Goal: Transaction & Acquisition: Purchase product/service

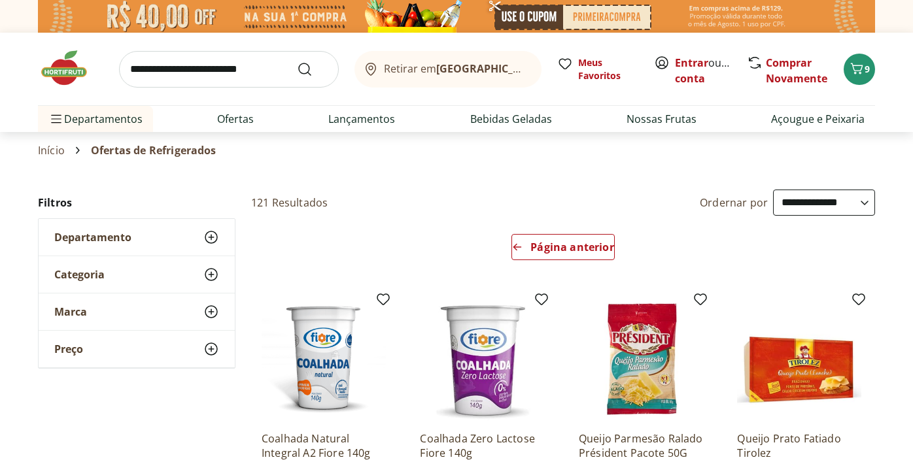
select select "*********"
click at [860, 62] on icon "Carrinho" at bounding box center [857, 69] width 16 height 16
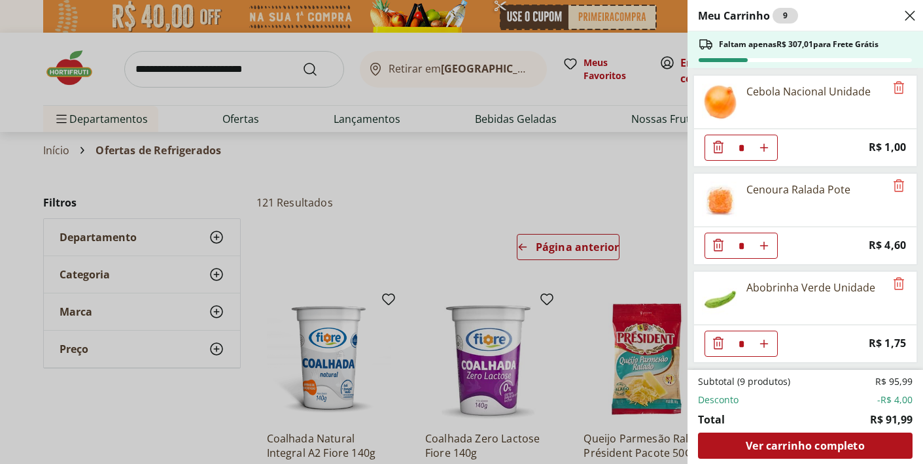
scroll to position [298, 0]
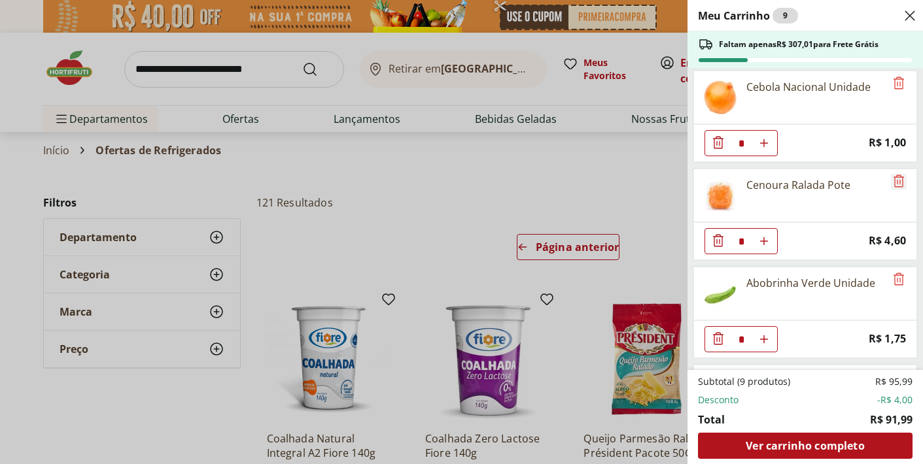
click at [892, 181] on icon "Remove" at bounding box center [899, 181] width 16 height 16
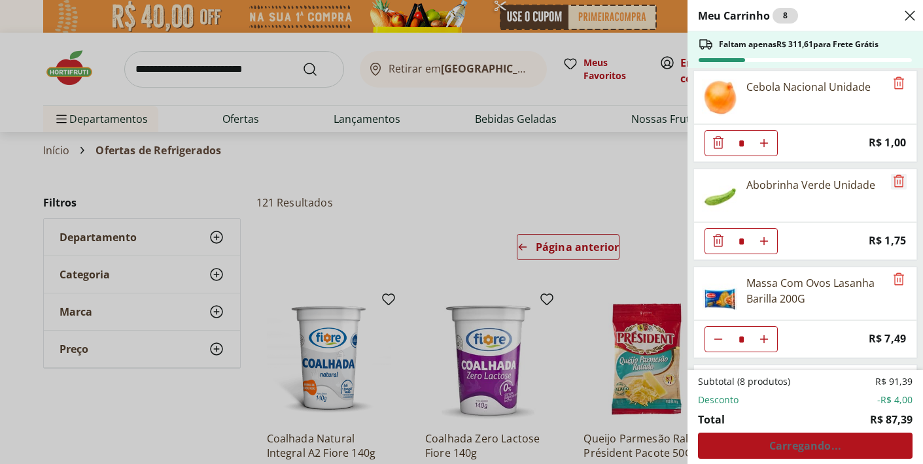
click at [892, 181] on icon "Remove" at bounding box center [899, 181] width 16 height 16
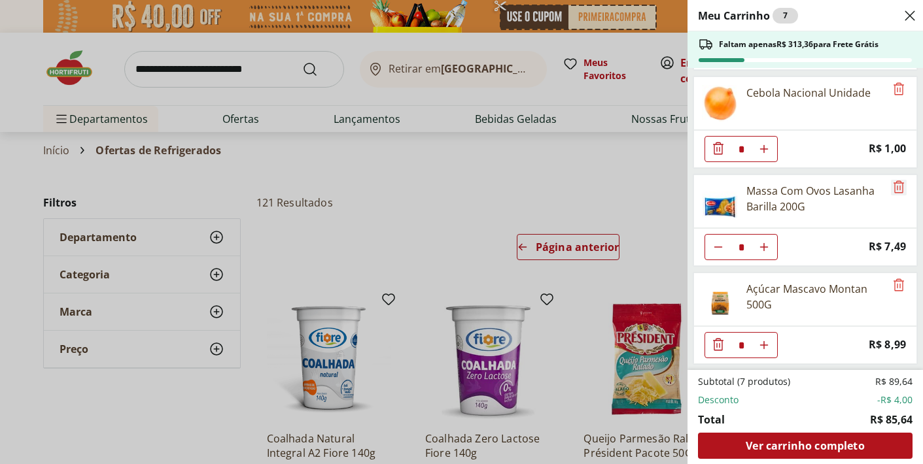
click at [894, 181] on icon "Remove" at bounding box center [899, 187] width 10 height 12
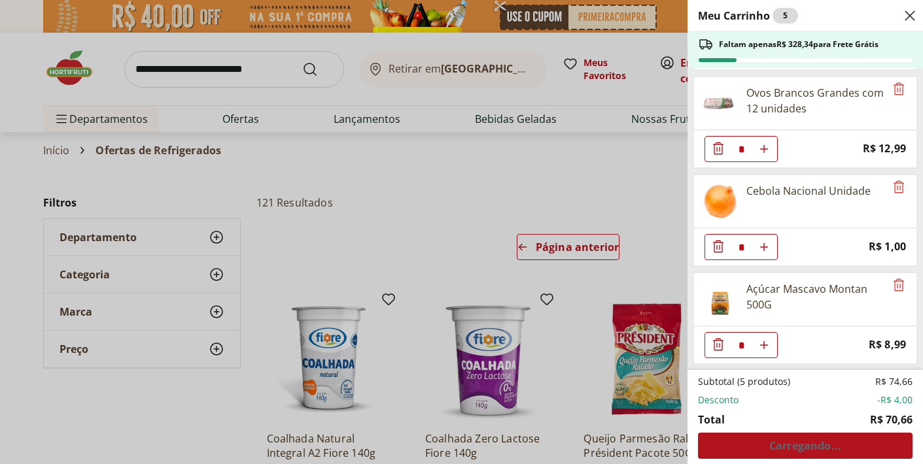
click at [892, 294] on div "Açúcar Mascavo Montan 500G" at bounding box center [805, 300] width 224 height 54
click at [894, 287] on icon "Remove" at bounding box center [899, 285] width 10 height 12
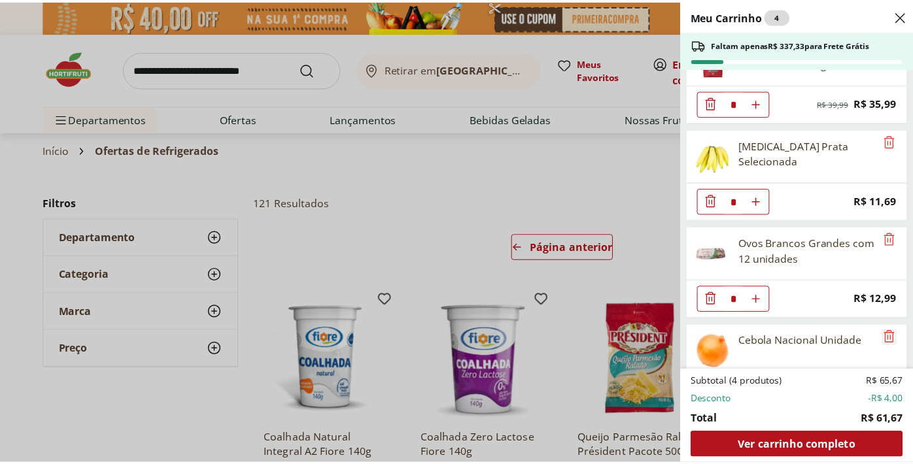
scroll to position [96, 0]
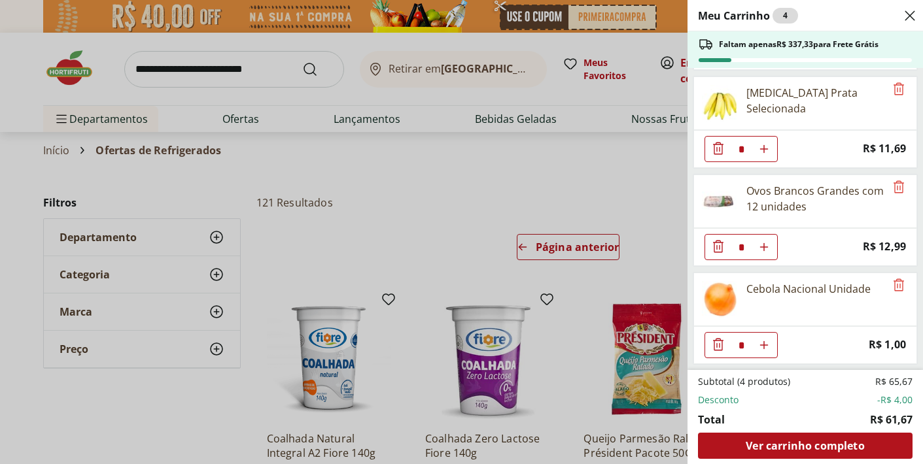
click at [553, 193] on div "Meu Carrinho 4 Faltam apenas R$ 337,33 para Frete Grátis Café Premium Torrado e…" at bounding box center [461, 232] width 923 height 464
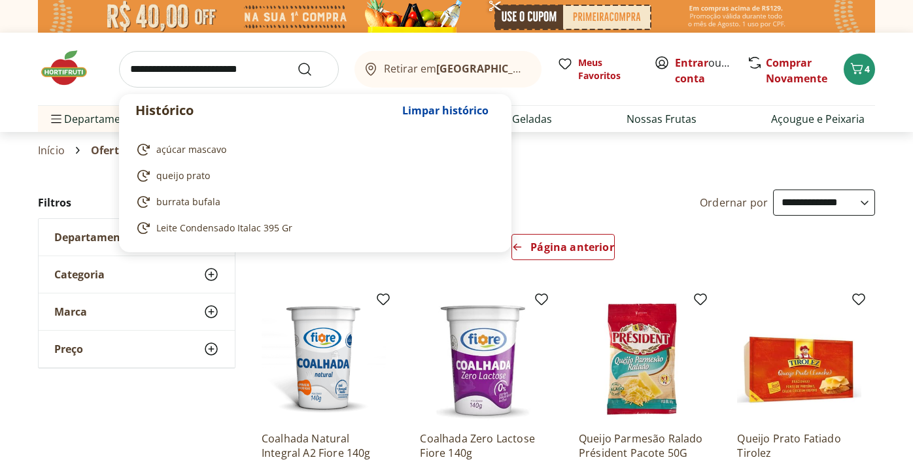
click at [248, 69] on input "search" at bounding box center [229, 69] width 220 height 37
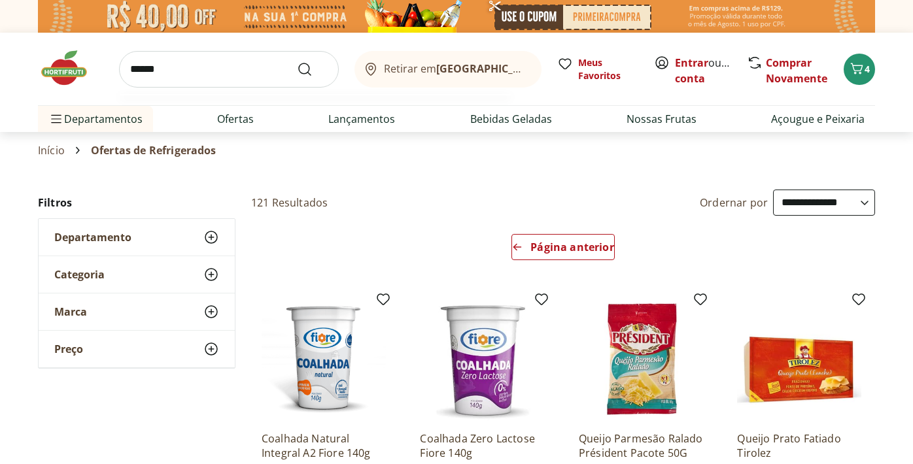
type input "******"
click at [297, 61] on button "Submit Search" at bounding box center [312, 69] width 31 height 16
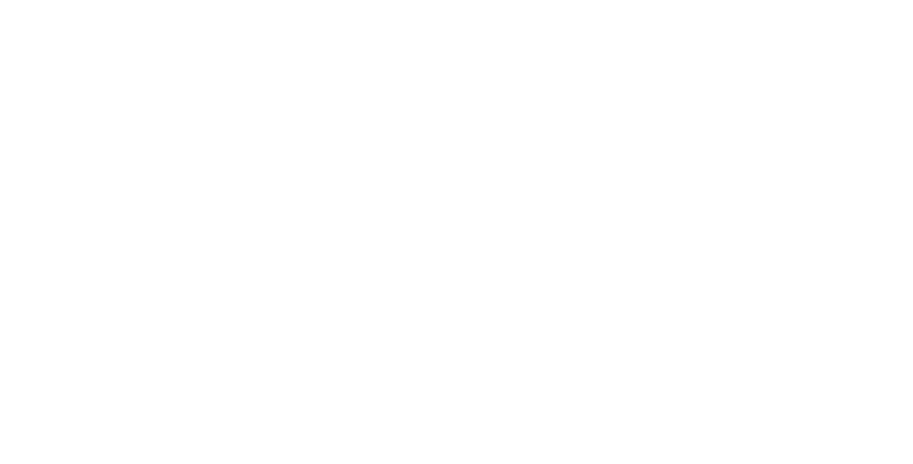
select select "**********"
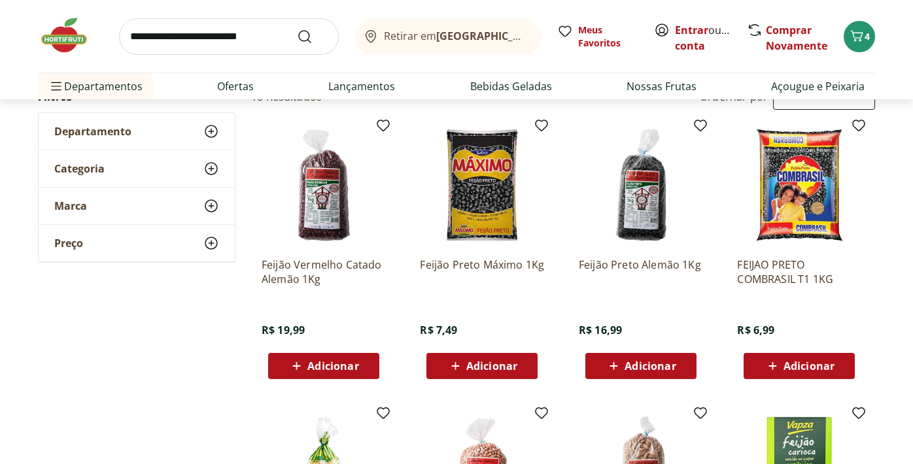
scroll to position [156, 0]
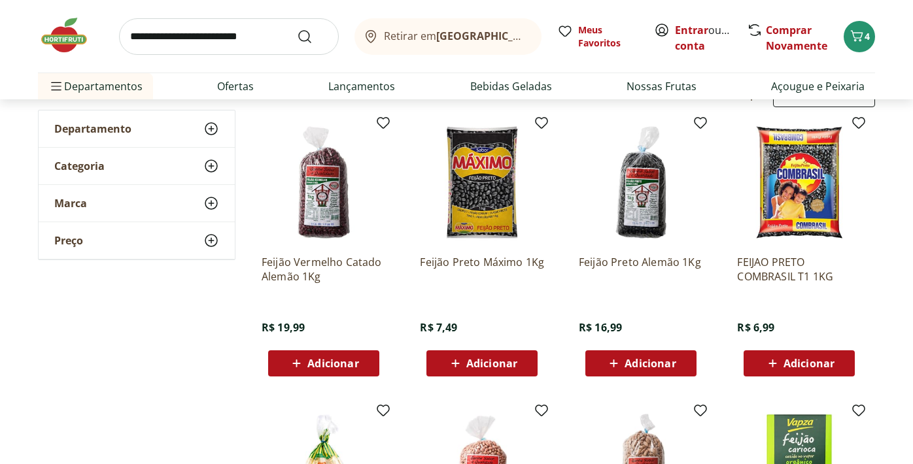
click at [805, 362] on span "Adicionar" at bounding box center [809, 363] width 51 height 10
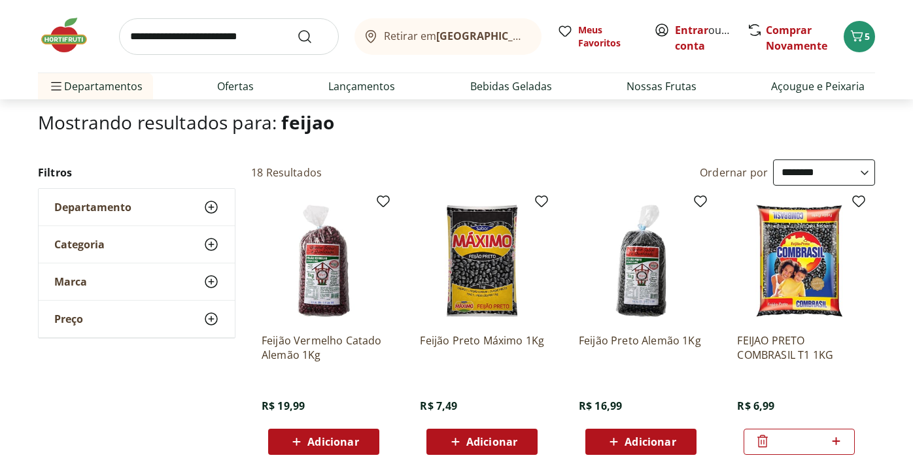
scroll to position [0, 0]
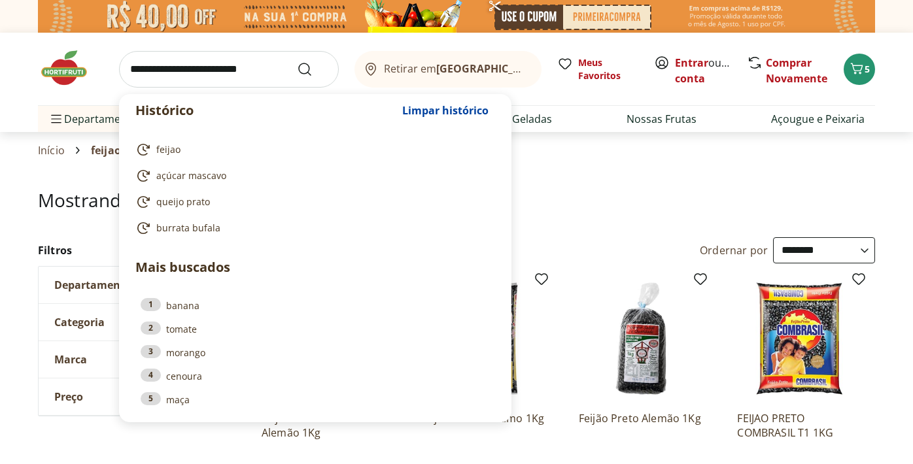
click at [266, 74] on input "search" at bounding box center [229, 69] width 220 height 37
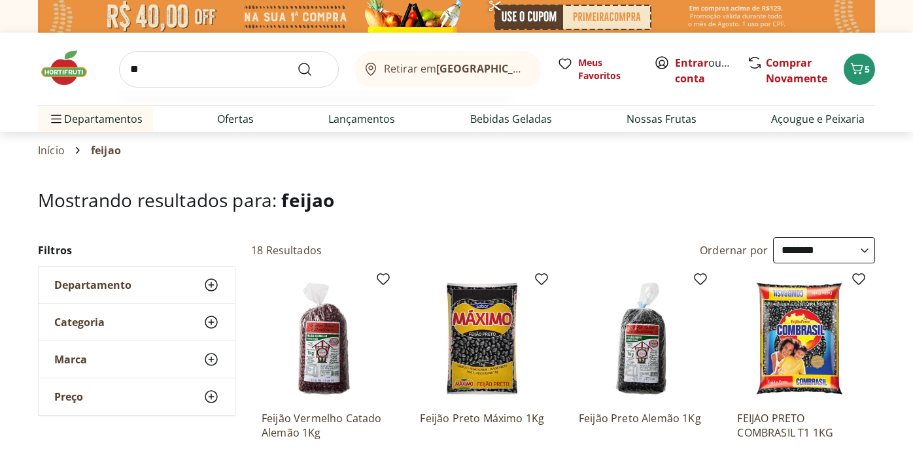
type input "*"
type input "******"
click at [297, 61] on button "Submit Search" at bounding box center [312, 69] width 31 height 16
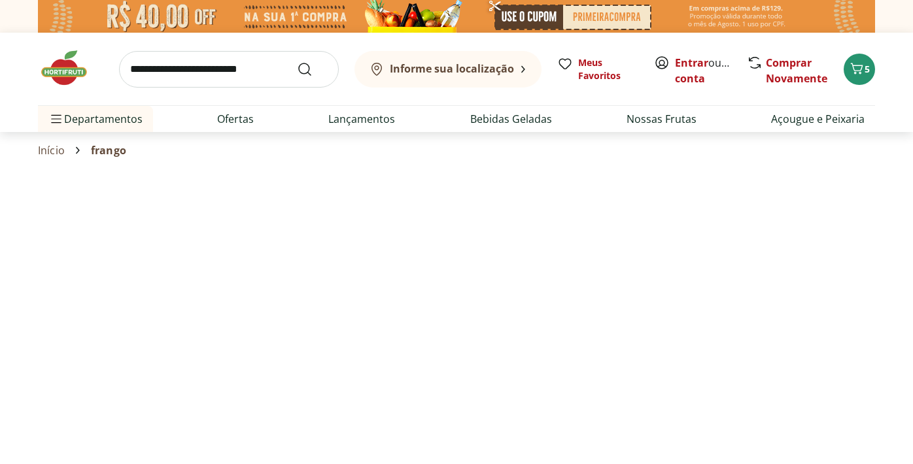
select select "**********"
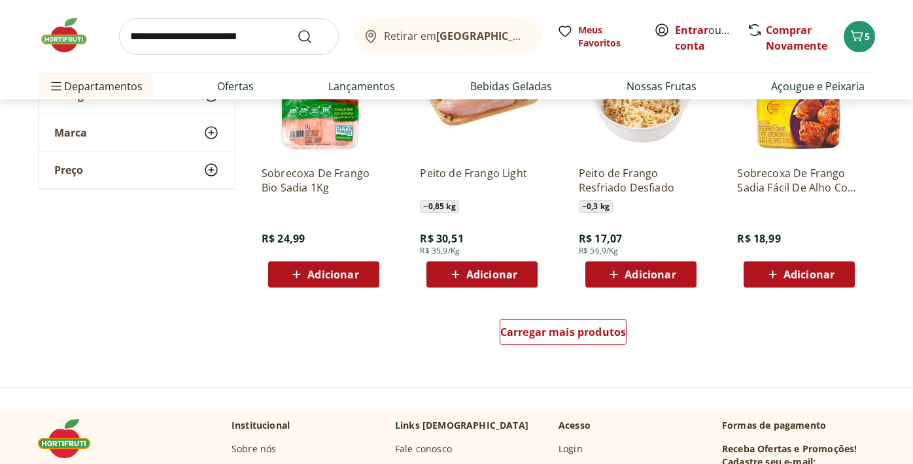
scroll to position [814, 0]
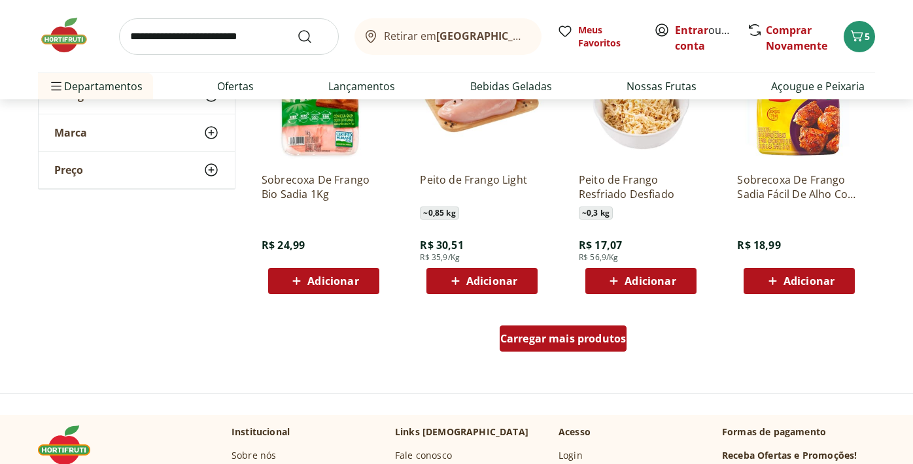
click at [535, 341] on span "Carregar mais produtos" at bounding box center [563, 339] width 126 height 10
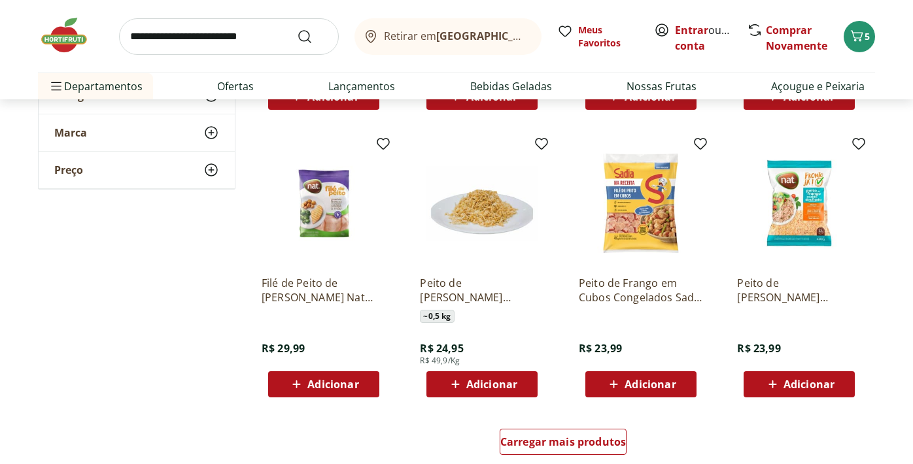
scroll to position [1566, 0]
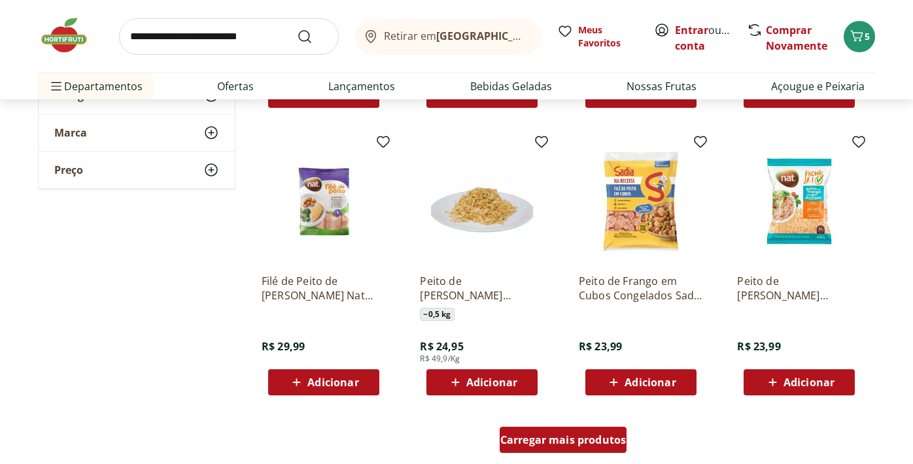
click at [543, 438] on span "Carregar mais produtos" at bounding box center [563, 440] width 126 height 10
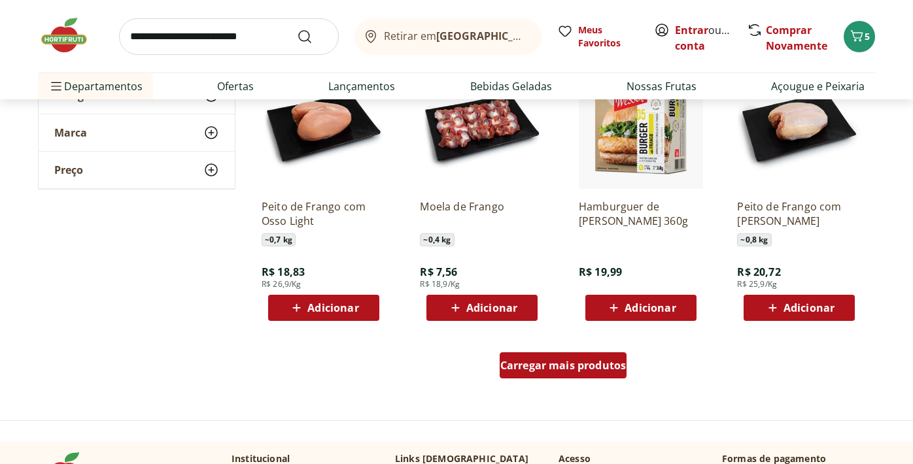
scroll to position [2507, 0]
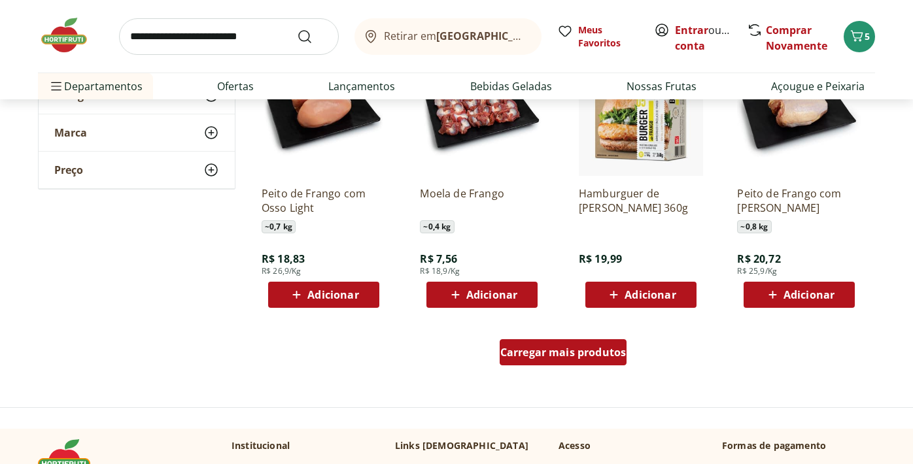
click at [559, 352] on span "Carregar mais produtos" at bounding box center [563, 352] width 126 height 10
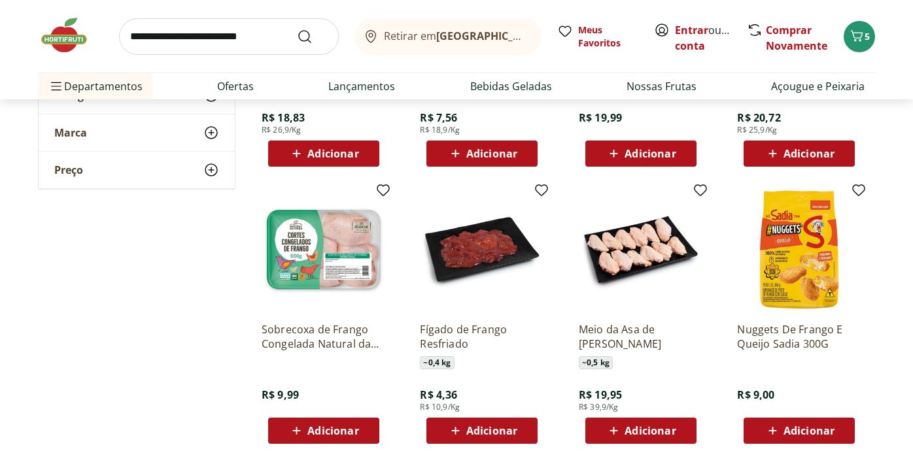
scroll to position [2651, 0]
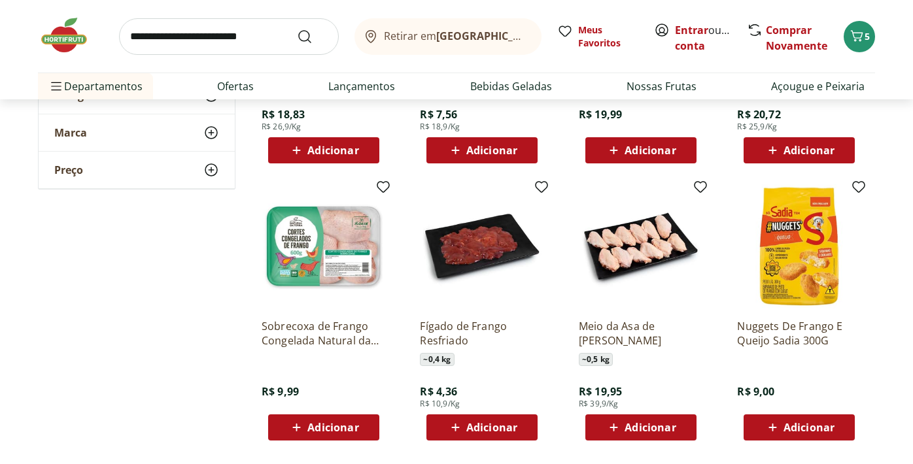
click at [324, 428] on span "Adicionar" at bounding box center [332, 428] width 51 height 10
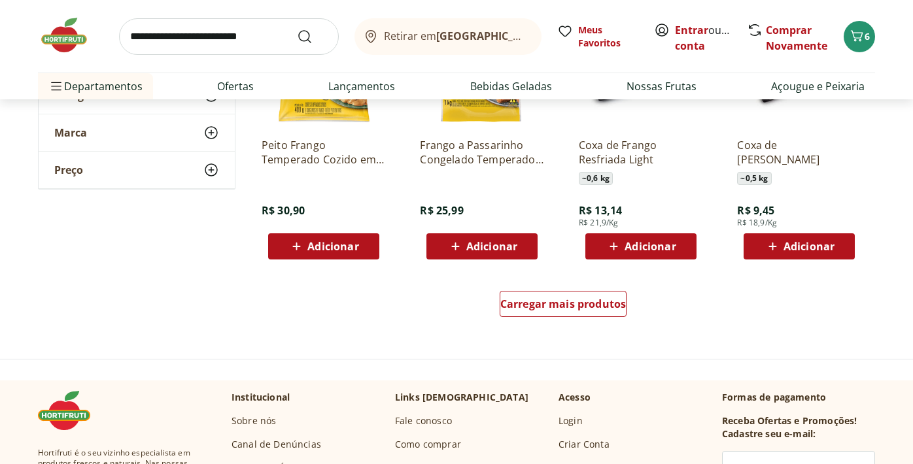
scroll to position [3427, 0]
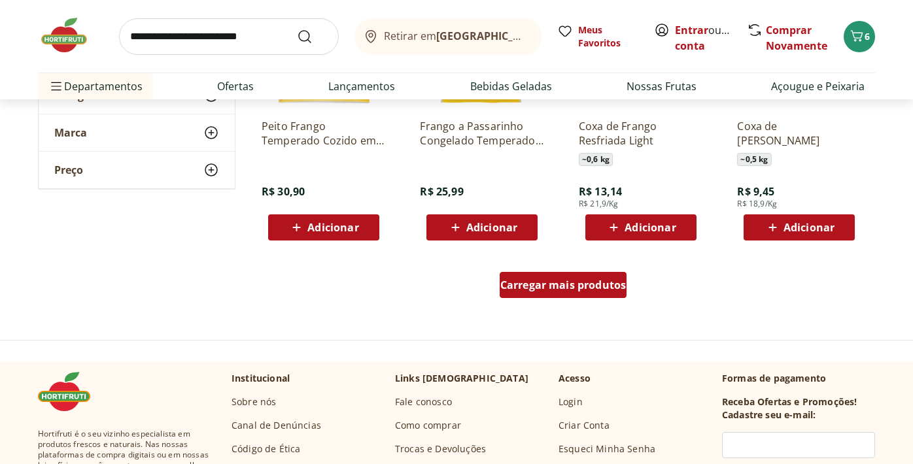
click at [574, 290] on span "Carregar mais produtos" at bounding box center [563, 285] width 126 height 10
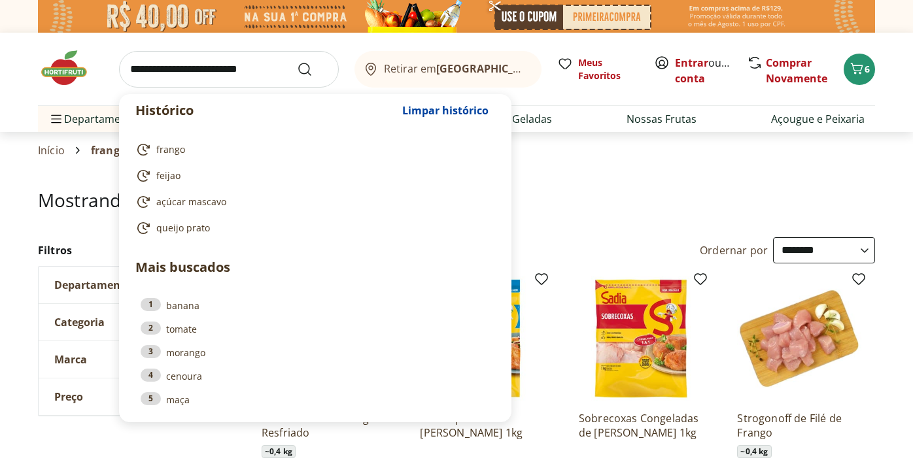
click at [281, 74] on input "search" at bounding box center [229, 69] width 220 height 37
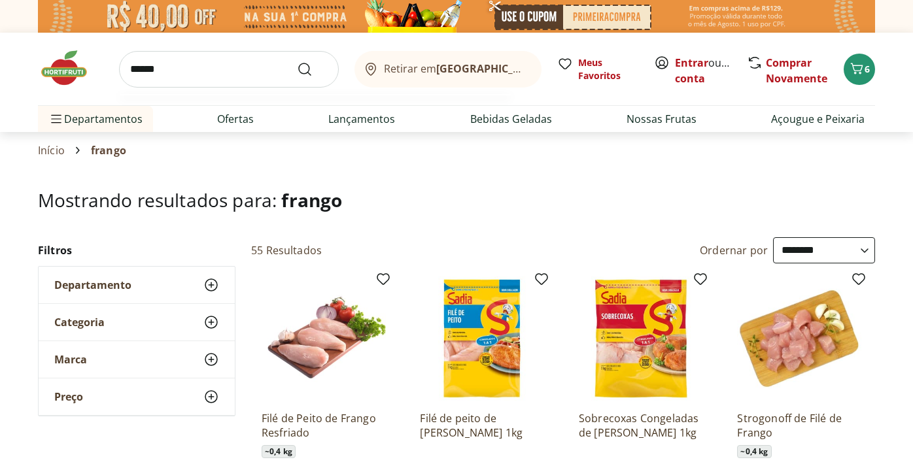
type input "******"
click at [297, 61] on button "Submit Search" at bounding box center [312, 69] width 31 height 16
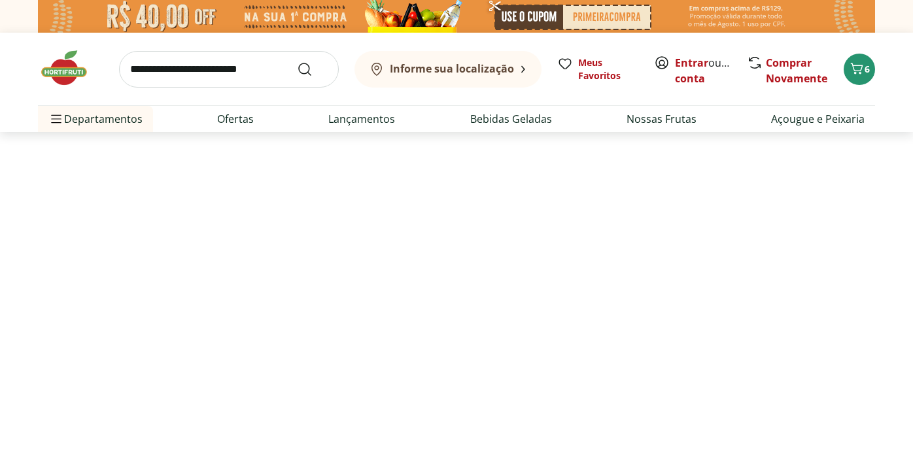
select select "**********"
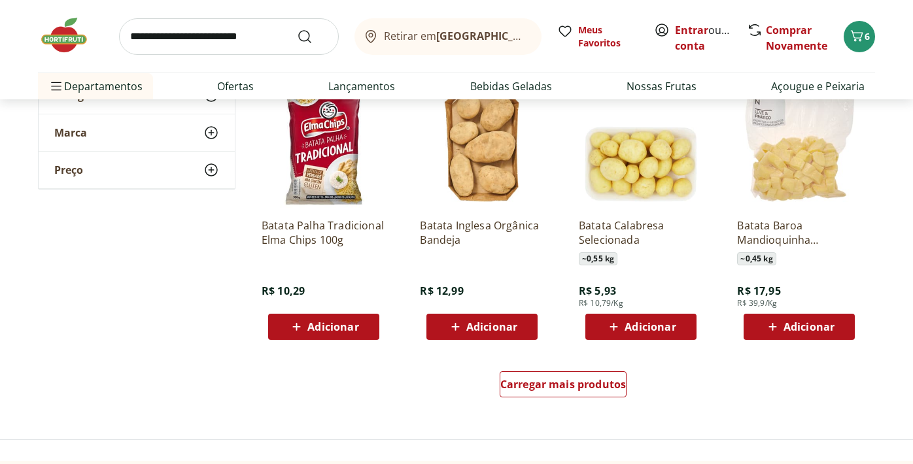
scroll to position [754, 0]
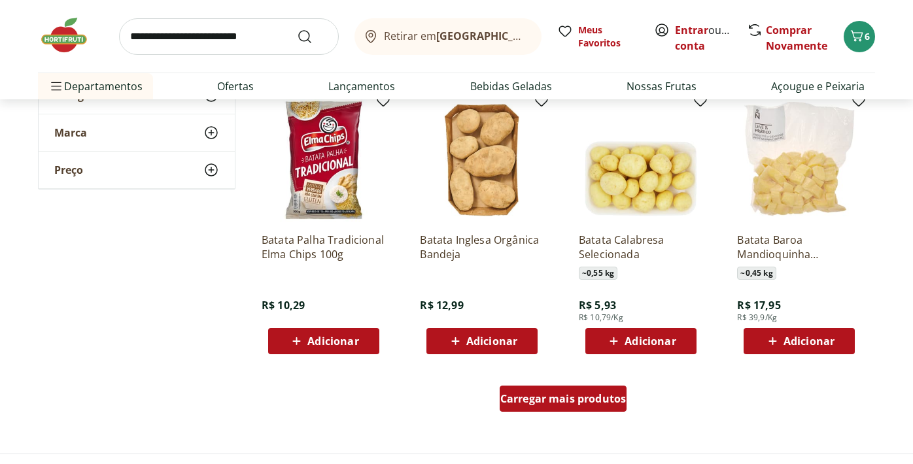
click at [532, 401] on span "Carregar mais produtos" at bounding box center [563, 399] width 126 height 10
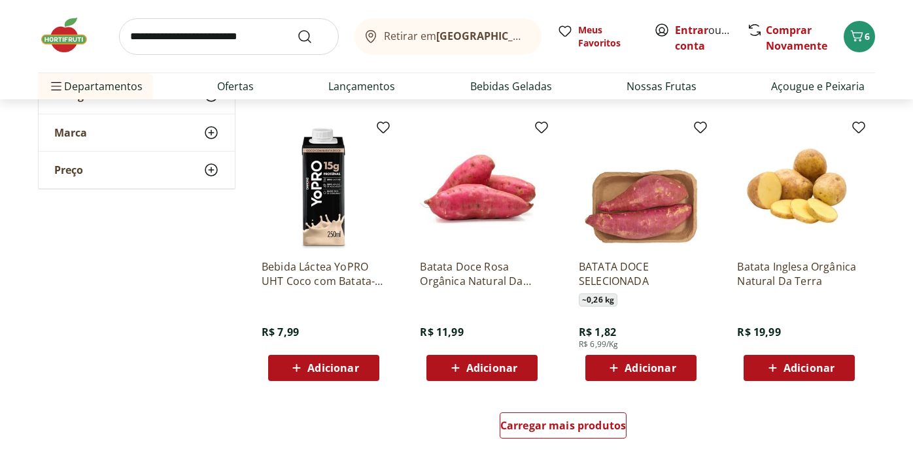
scroll to position [1584, 0]
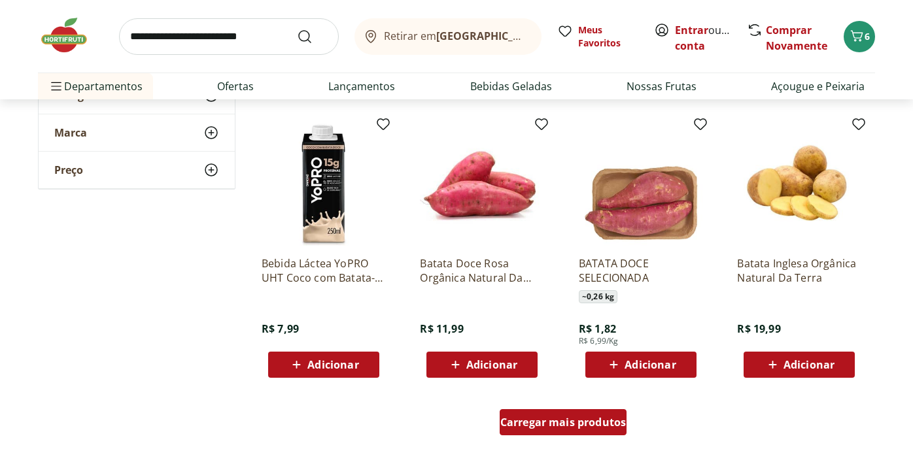
click at [553, 426] on span "Carregar mais produtos" at bounding box center [563, 422] width 126 height 10
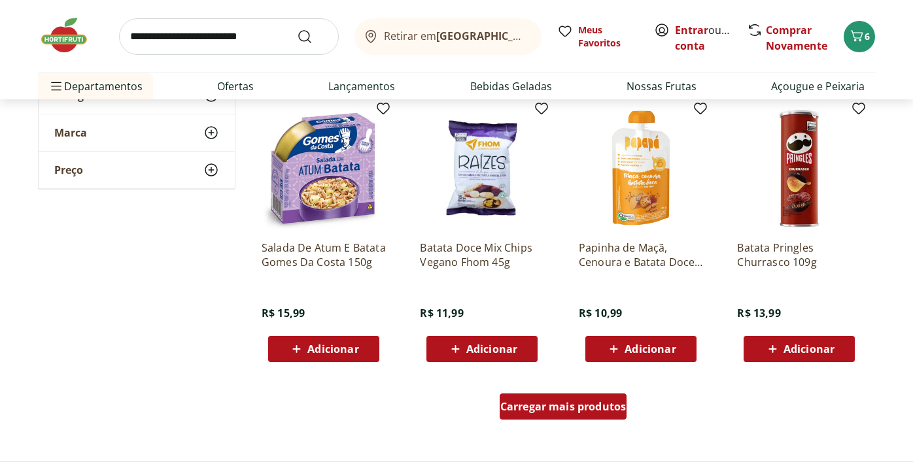
scroll to position [2457, 0]
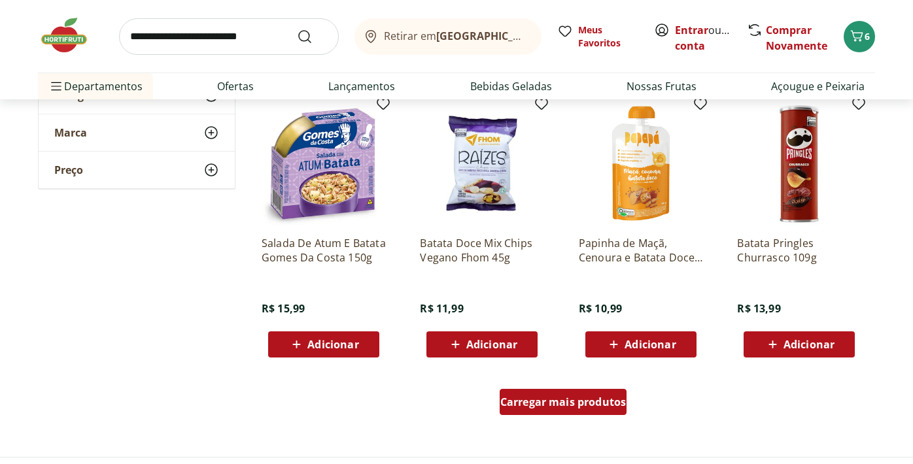
click at [559, 408] on span "Carregar mais produtos" at bounding box center [563, 402] width 126 height 10
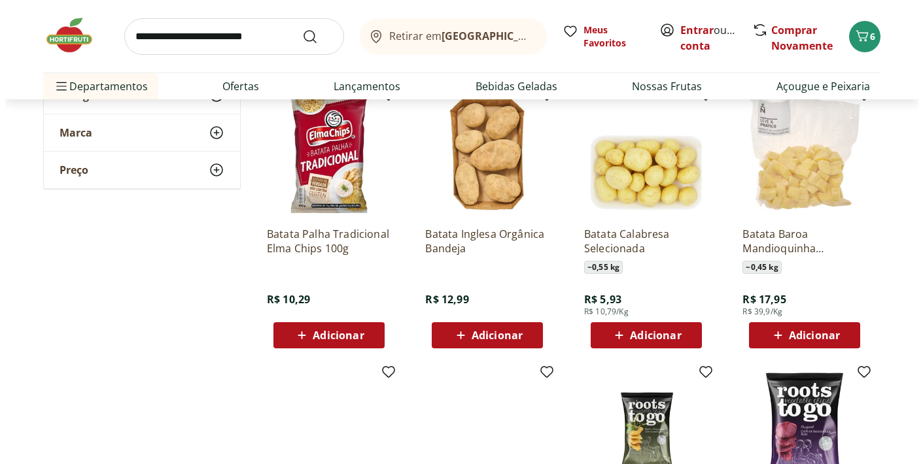
scroll to position [763, 0]
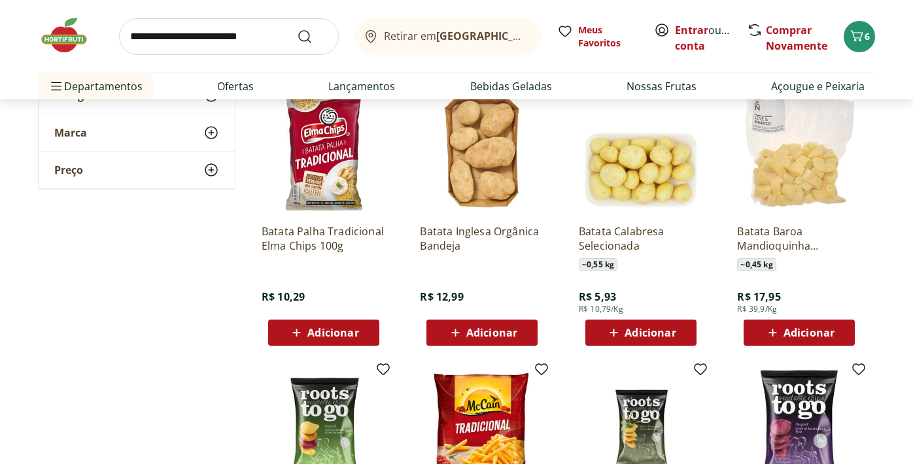
click at [619, 341] on div "Adicionar" at bounding box center [641, 333] width 90 height 24
click at [861, 28] on icon "Carrinho" at bounding box center [857, 36] width 16 height 16
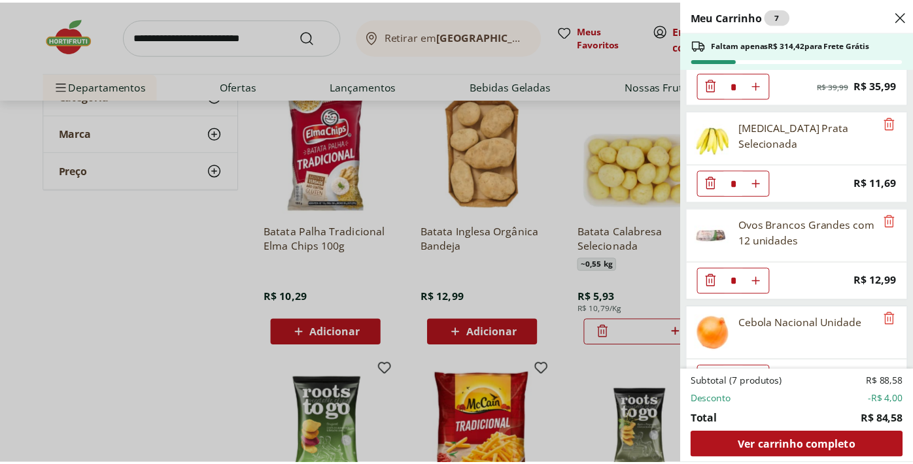
scroll to position [69, 0]
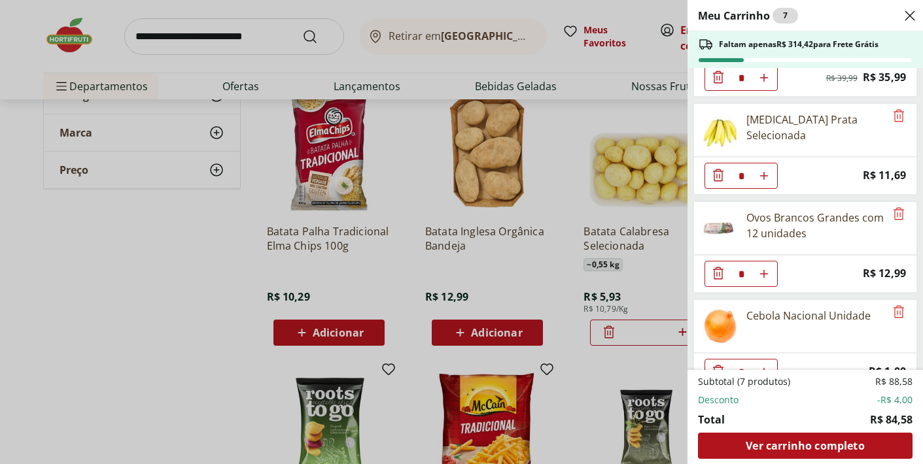
click at [288, 35] on div "Meu Carrinho 7 Faltam apenas R$ 314,42 para Frete Grátis Café Premium Torrado e…" at bounding box center [461, 232] width 923 height 464
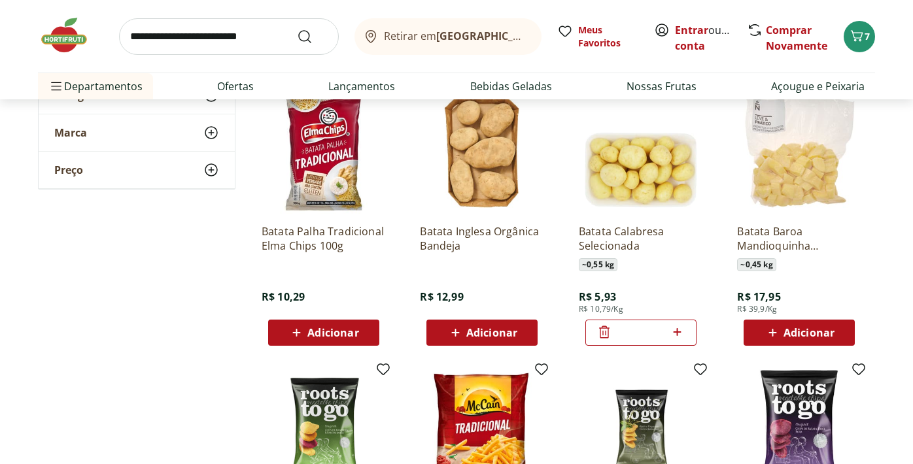
click at [264, 38] on input "search" at bounding box center [229, 36] width 220 height 37
type input "********"
click at [297, 29] on button "Submit Search" at bounding box center [312, 37] width 31 height 16
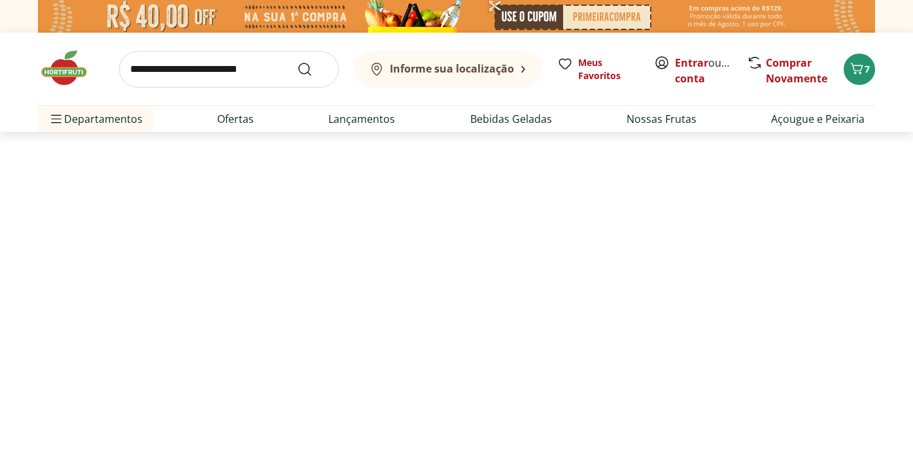
select select "**********"
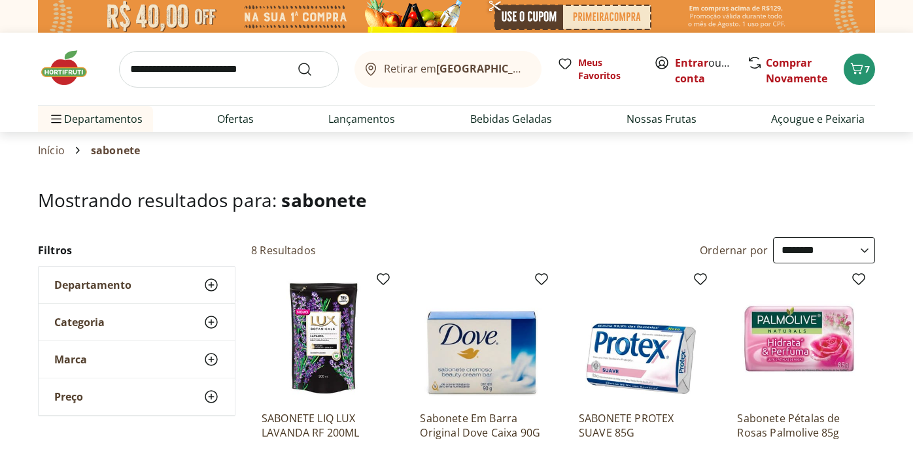
click at [336, 23] on img at bounding box center [456, 16] width 837 height 33
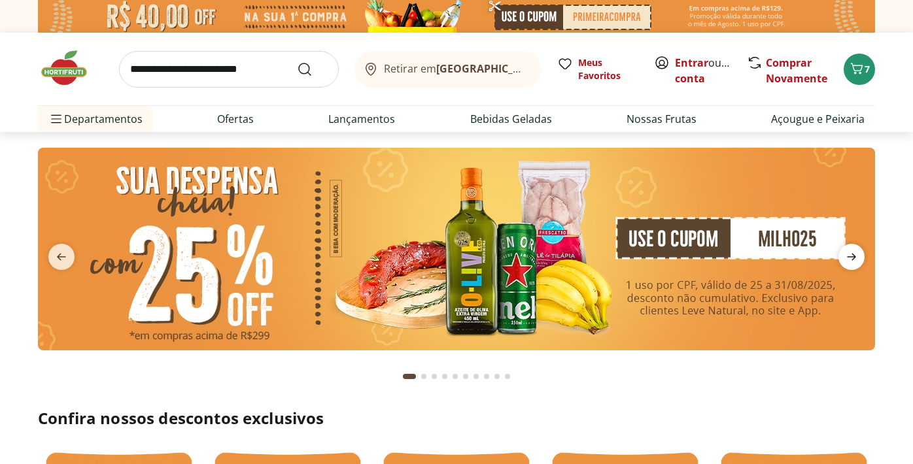
click at [855, 255] on icon "next" at bounding box center [852, 257] width 16 height 16
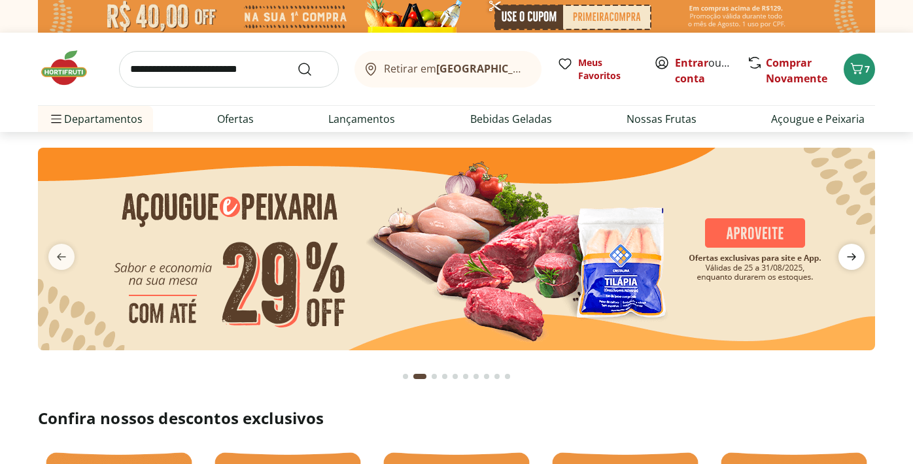
click at [855, 255] on icon "next" at bounding box center [852, 257] width 16 height 16
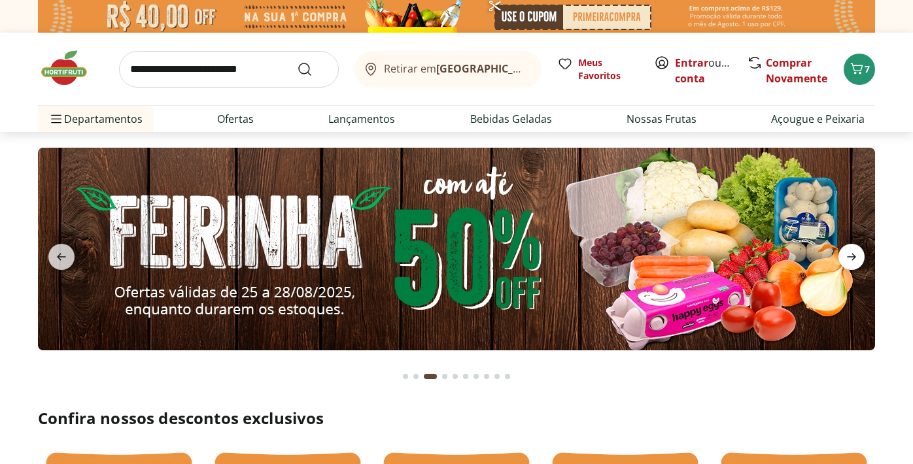
click at [855, 255] on icon "next" at bounding box center [852, 257] width 16 height 16
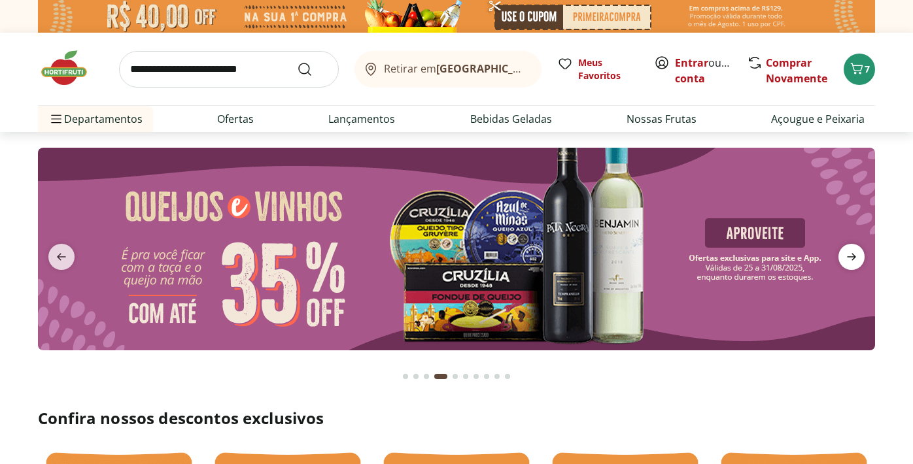
click at [855, 255] on icon "next" at bounding box center [852, 257] width 16 height 16
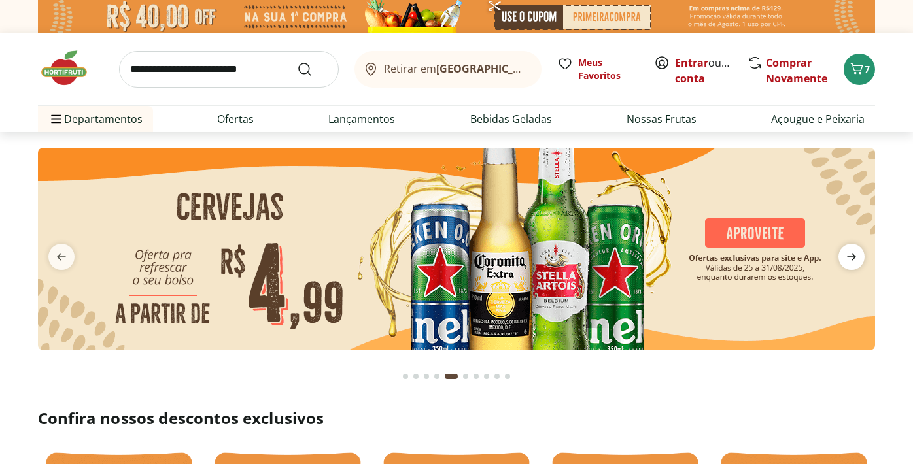
click at [855, 255] on icon "next" at bounding box center [852, 257] width 16 height 16
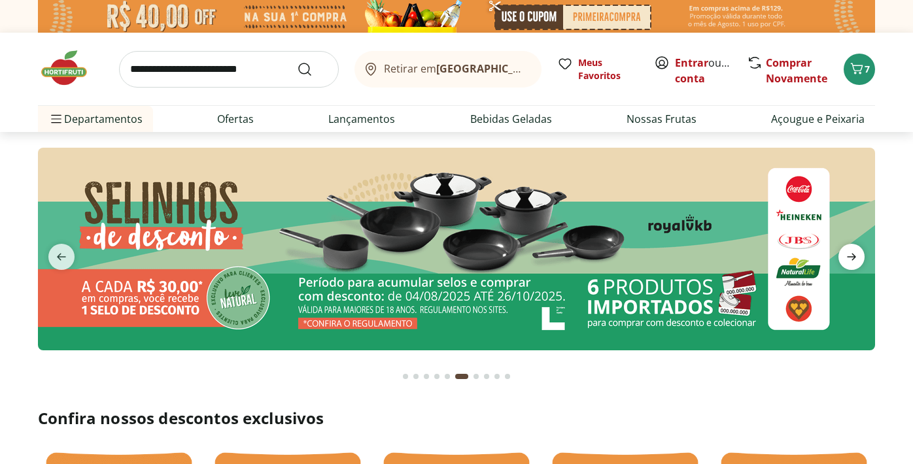
click at [855, 255] on icon "next" at bounding box center [852, 257] width 16 height 16
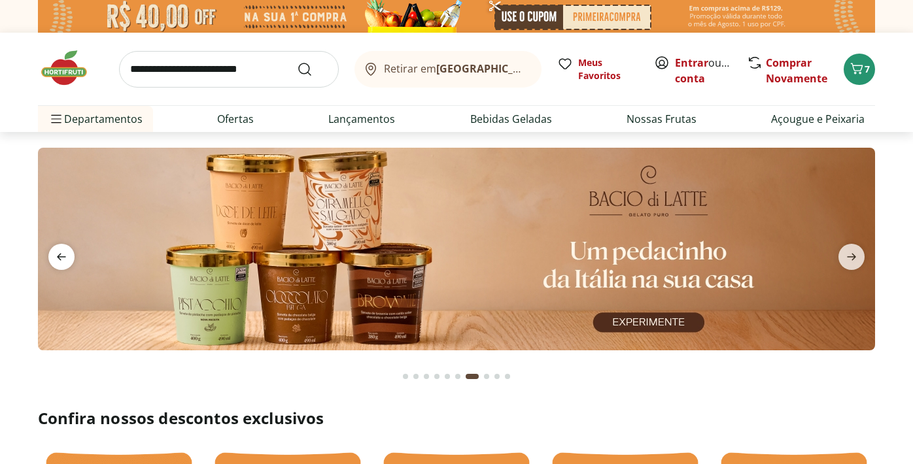
click at [54, 249] on icon "previous" at bounding box center [62, 257] width 16 height 16
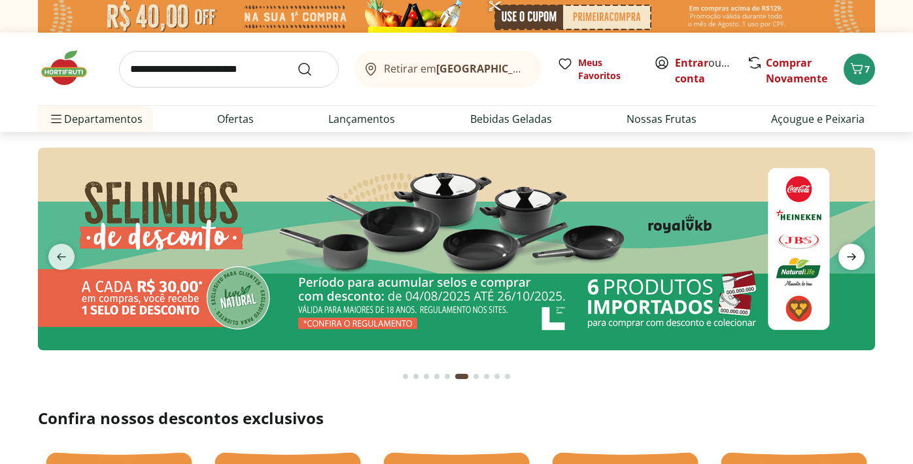
click at [850, 253] on icon "next" at bounding box center [852, 257] width 16 height 16
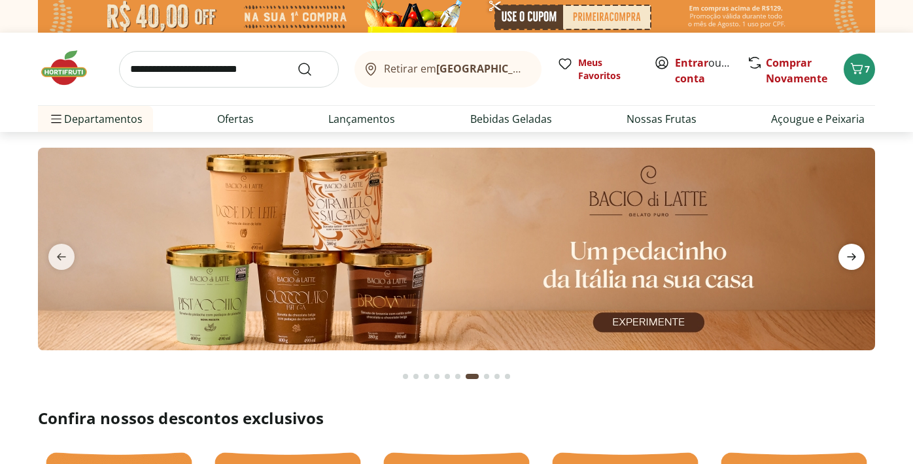
click at [845, 250] on icon "next" at bounding box center [852, 257] width 16 height 16
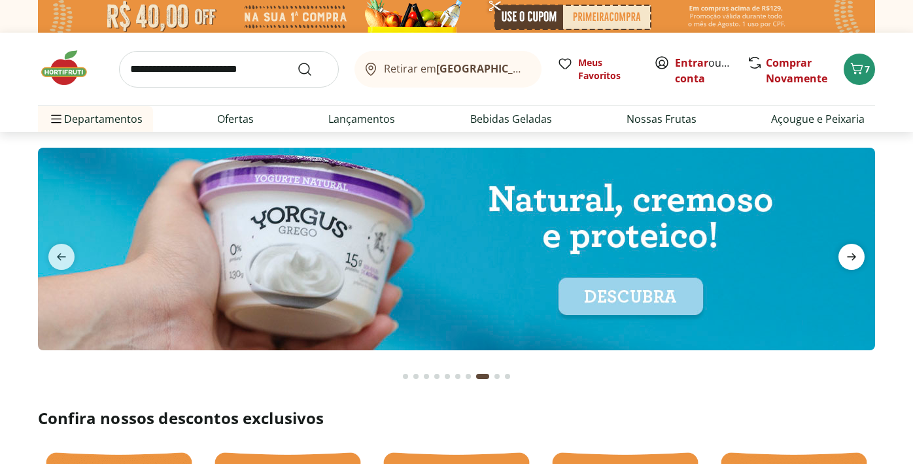
click at [845, 251] on icon "next" at bounding box center [852, 257] width 16 height 16
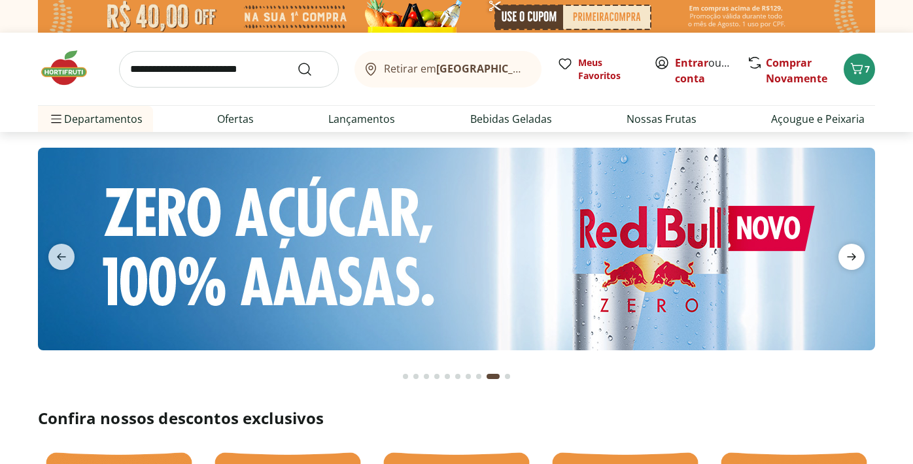
click at [845, 251] on icon "next" at bounding box center [852, 257] width 16 height 16
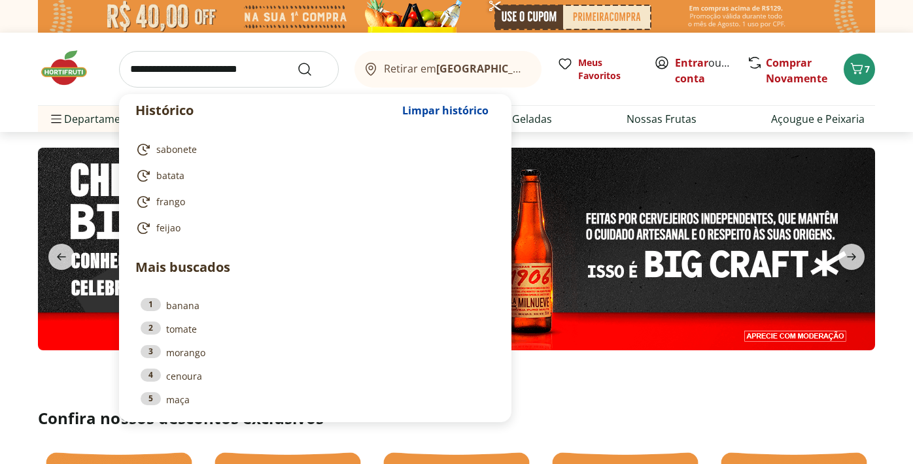
click at [215, 65] on input "search" at bounding box center [229, 69] width 220 height 37
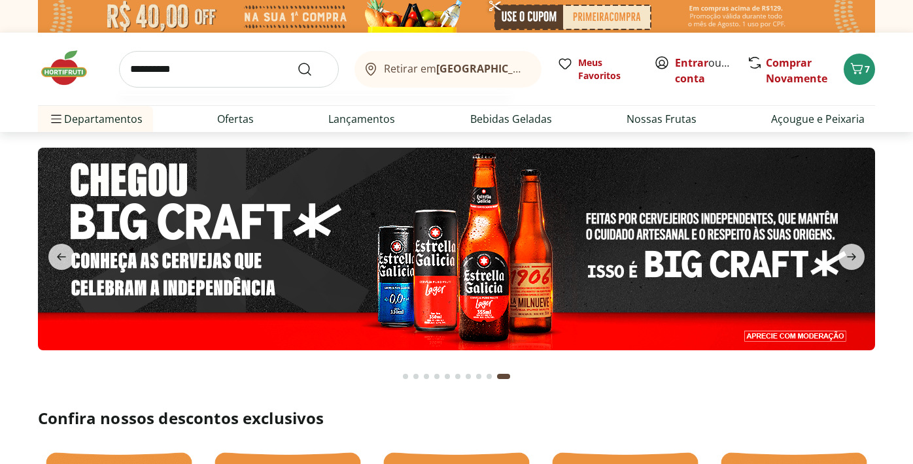
type input "**********"
click at [297, 61] on button "Submit Search" at bounding box center [312, 69] width 31 height 16
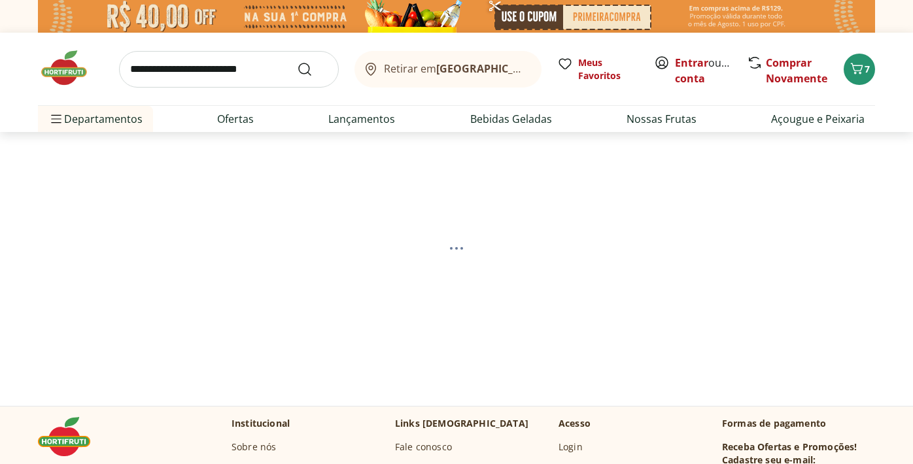
select select "**********"
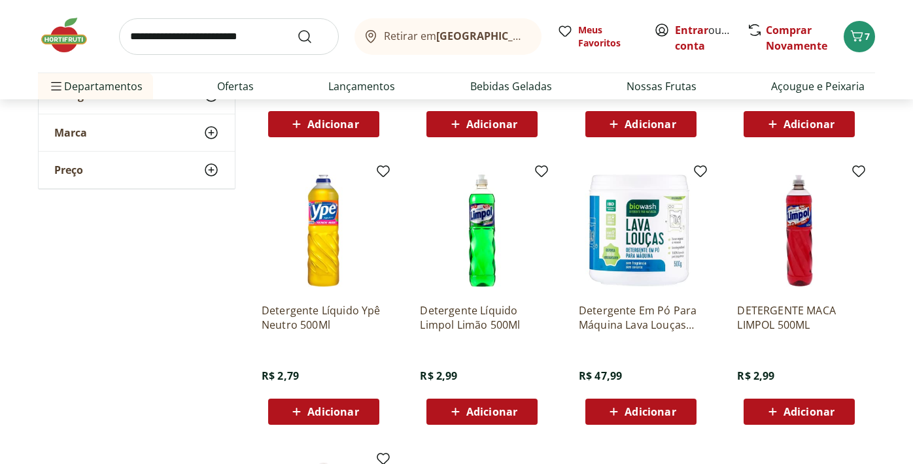
scroll to position [410, 0]
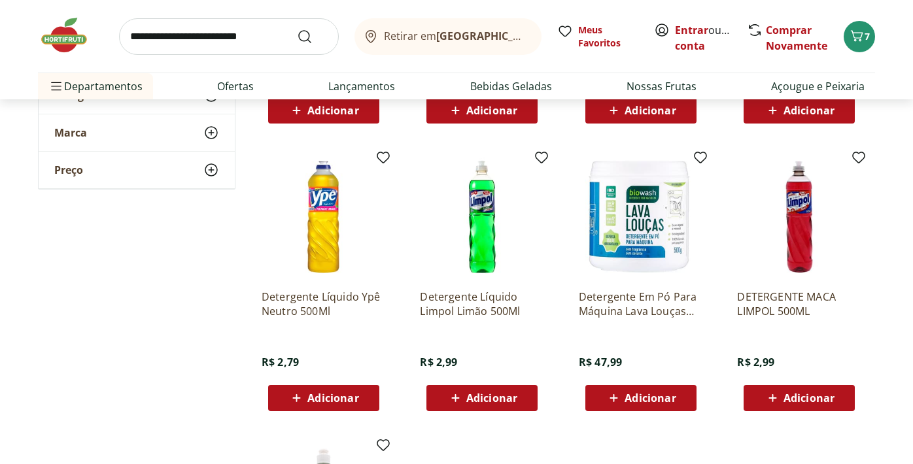
click at [331, 397] on span "Adicionar" at bounding box center [332, 398] width 51 height 10
click at [177, 41] on input "search" at bounding box center [229, 36] width 220 height 37
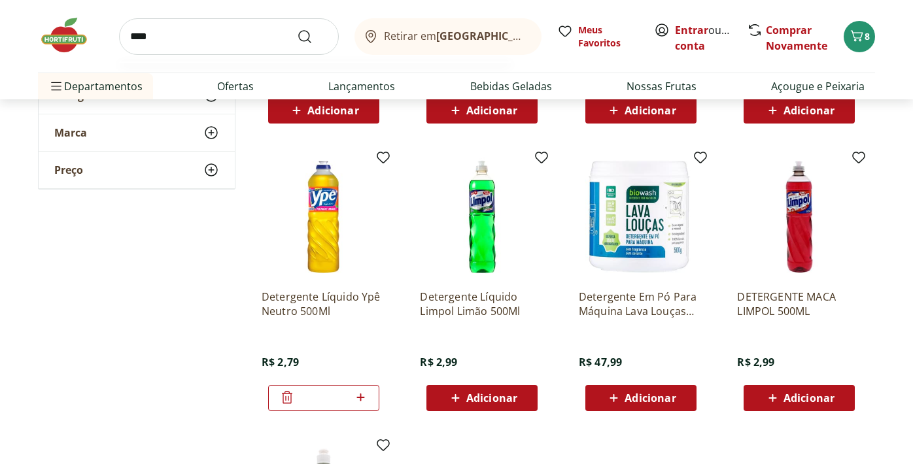
type input "****"
click at [297, 29] on button "Submit Search" at bounding box center [312, 37] width 31 height 16
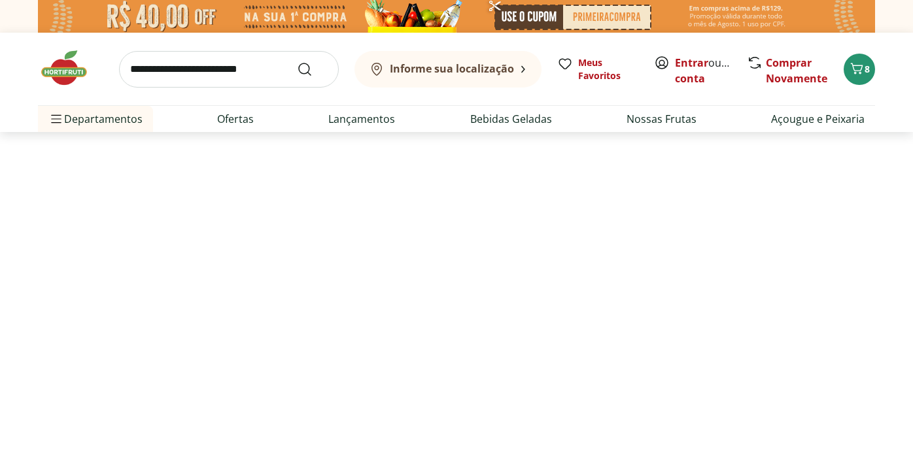
select select "**********"
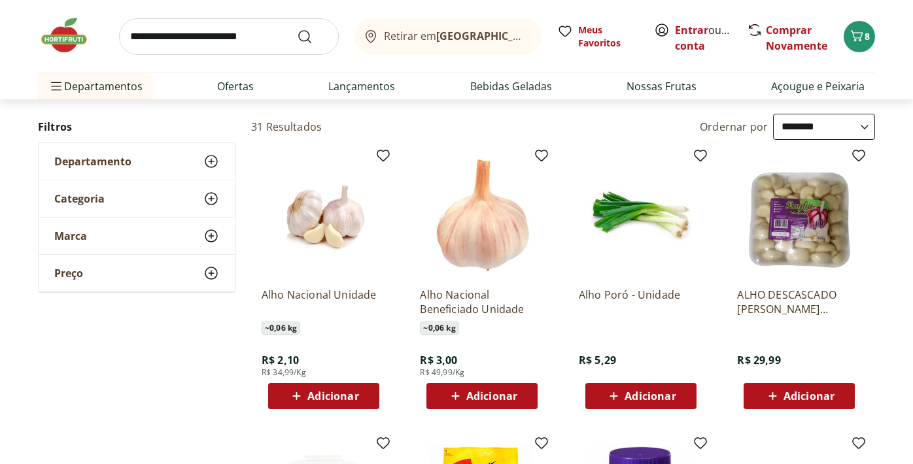
scroll to position [126, 0]
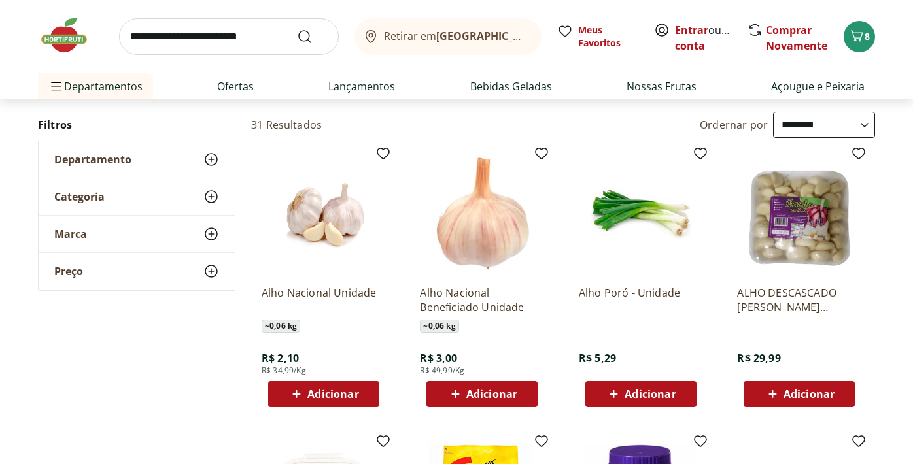
click at [351, 402] on div "Adicionar" at bounding box center [324, 395] width 90 height 24
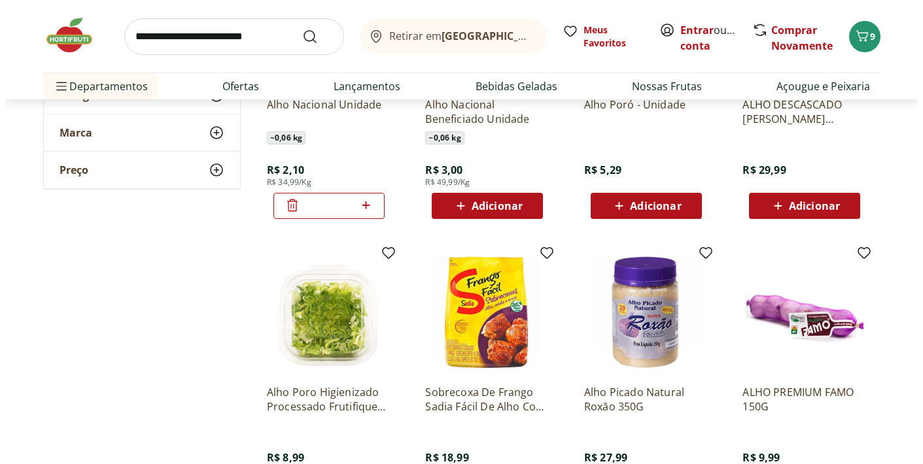
scroll to position [0, 0]
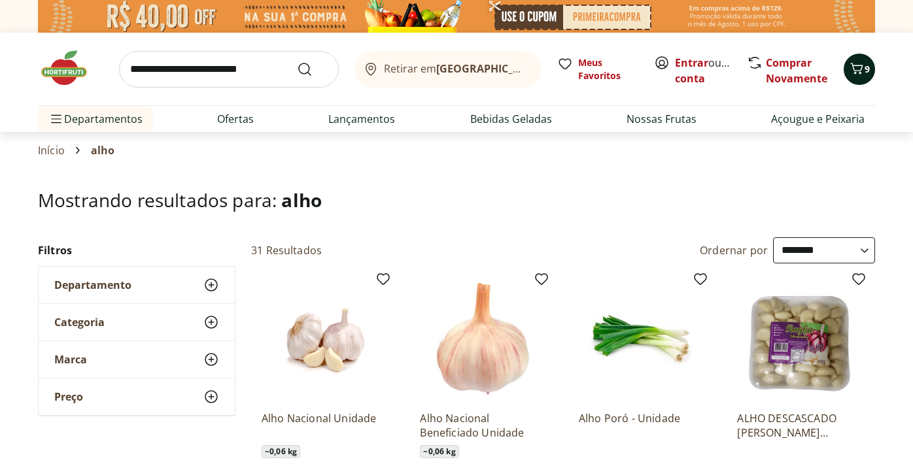
click at [865, 71] on span "9" at bounding box center [867, 69] width 5 height 12
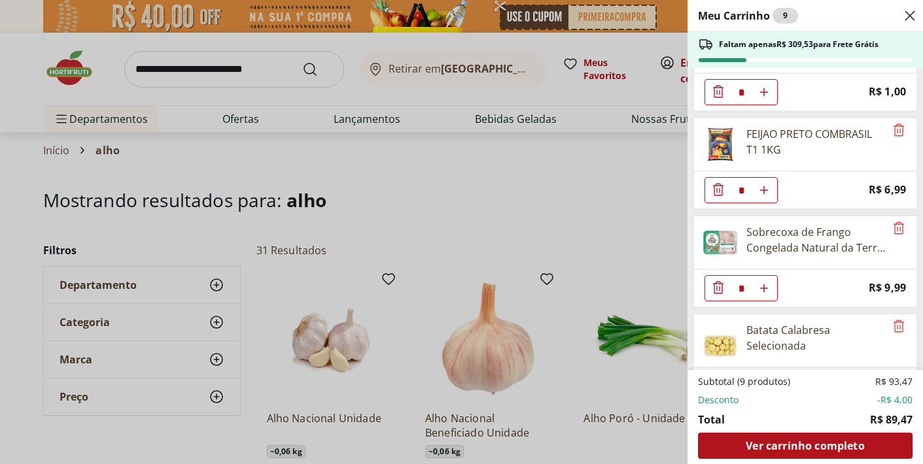
scroll to position [586, 0]
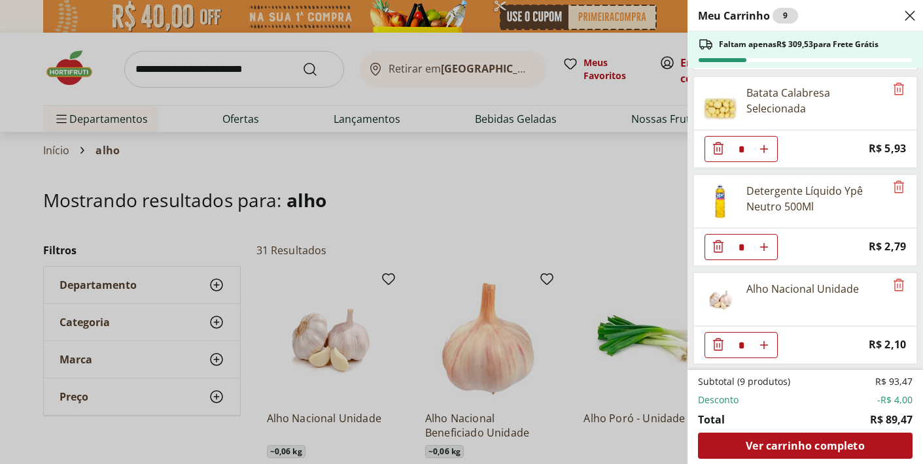
type input "*"
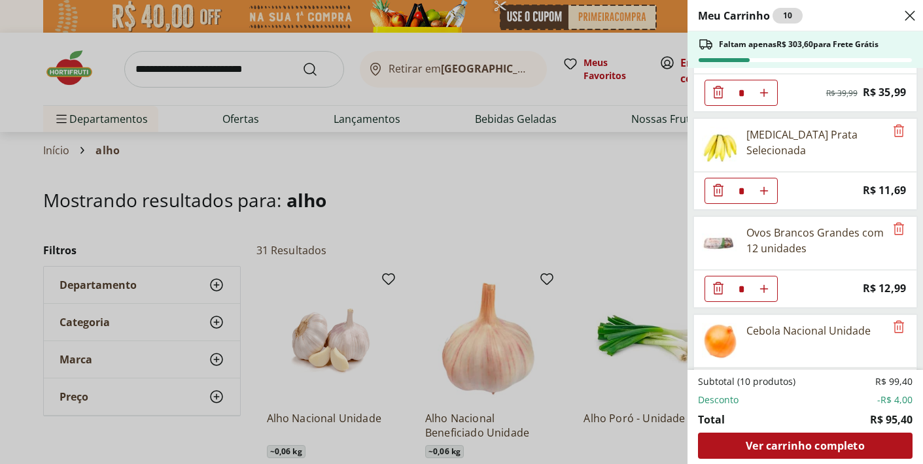
scroll to position [34, 0]
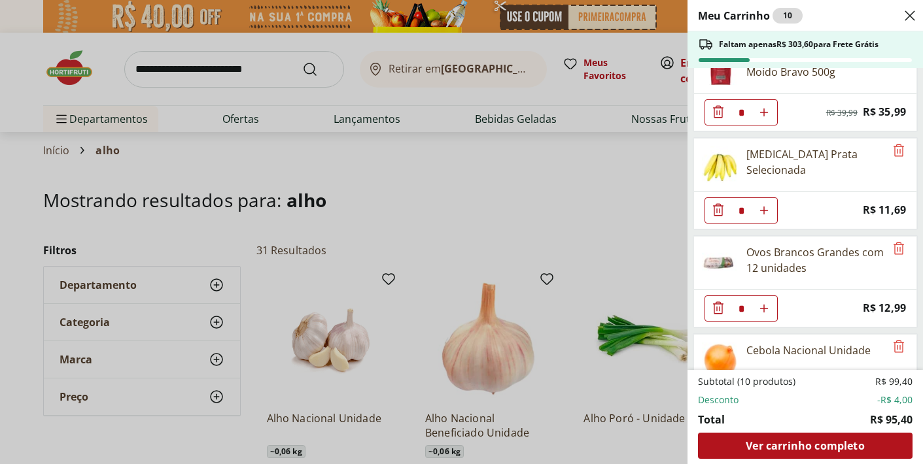
click at [764, 118] on use "Aumentar Quantidade" at bounding box center [764, 112] width 10 height 10
type input "*"
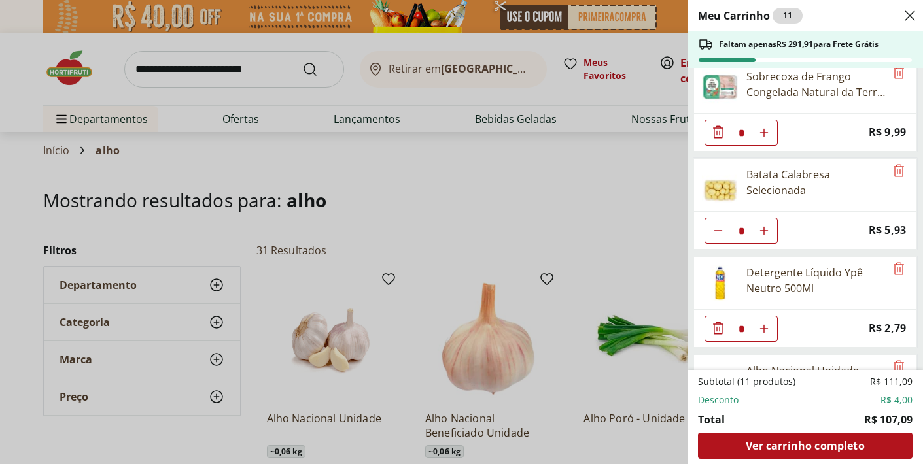
scroll to position [506, 0]
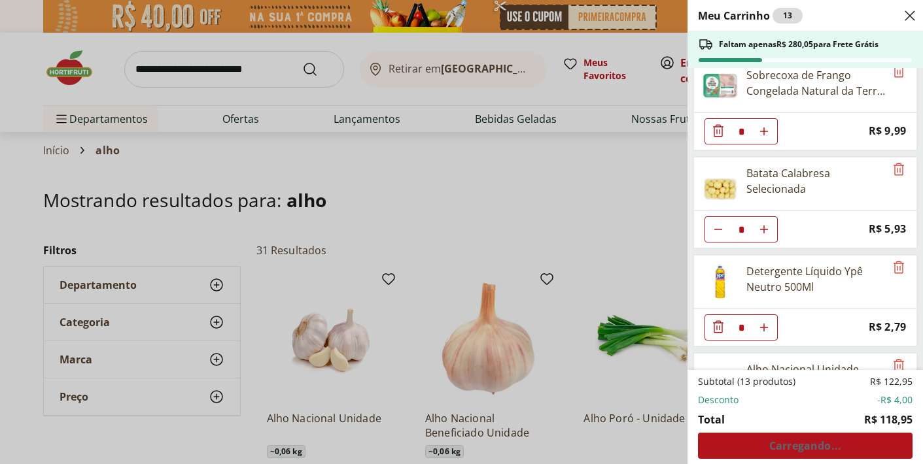
type input "*"
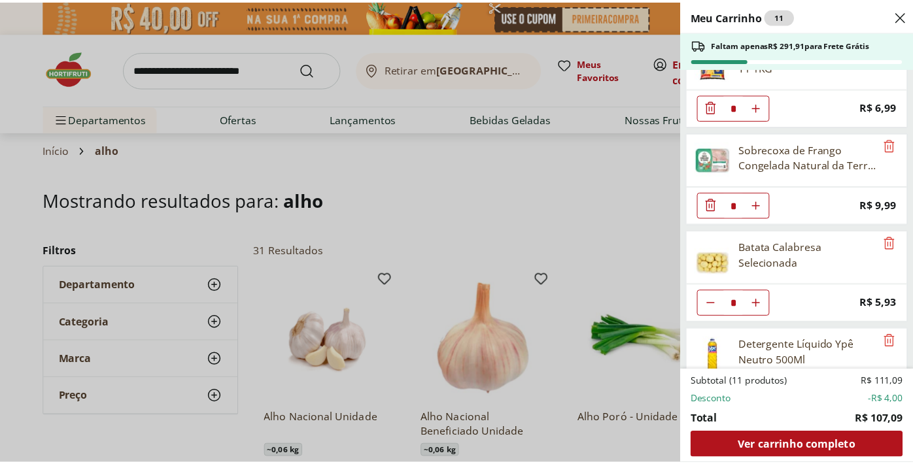
scroll to position [439, 0]
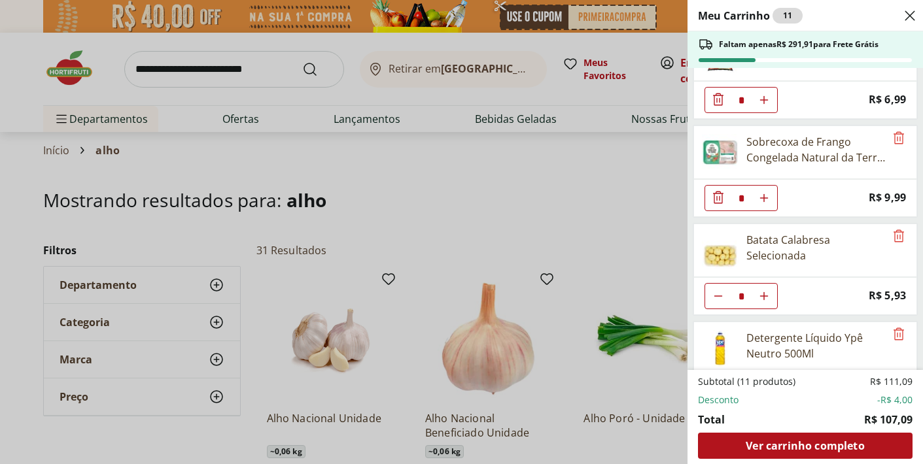
click at [589, 226] on div "Meu Carrinho 11 Faltam apenas R$ 291,91 para Frete Grátis Café Premium Torrado …" at bounding box center [461, 232] width 923 height 464
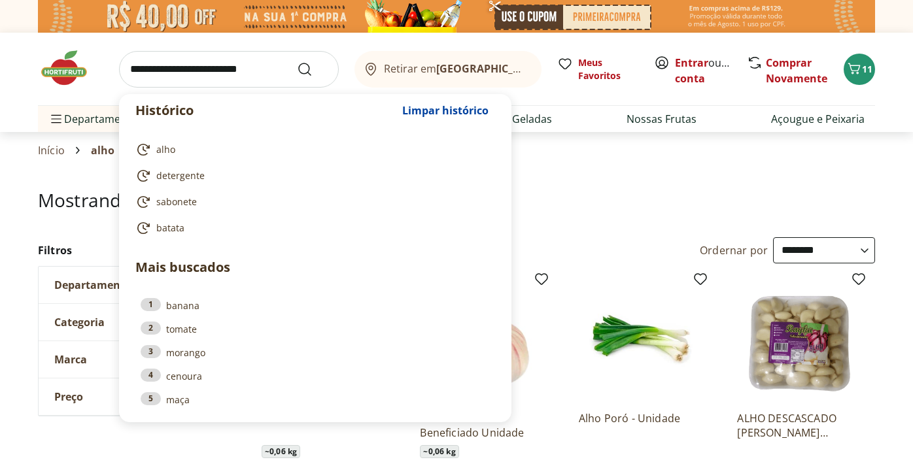
click at [235, 79] on input "search" at bounding box center [229, 69] width 220 height 37
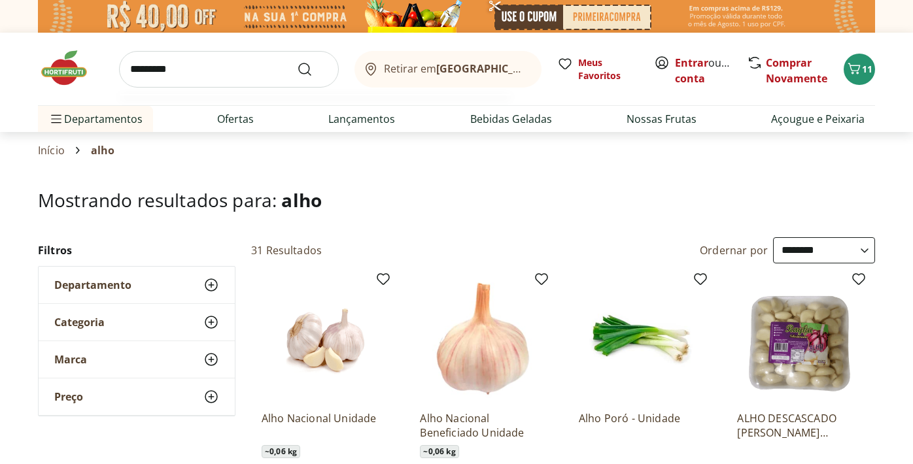
type input "*********"
click at [297, 61] on button "Submit Search" at bounding box center [312, 69] width 31 height 16
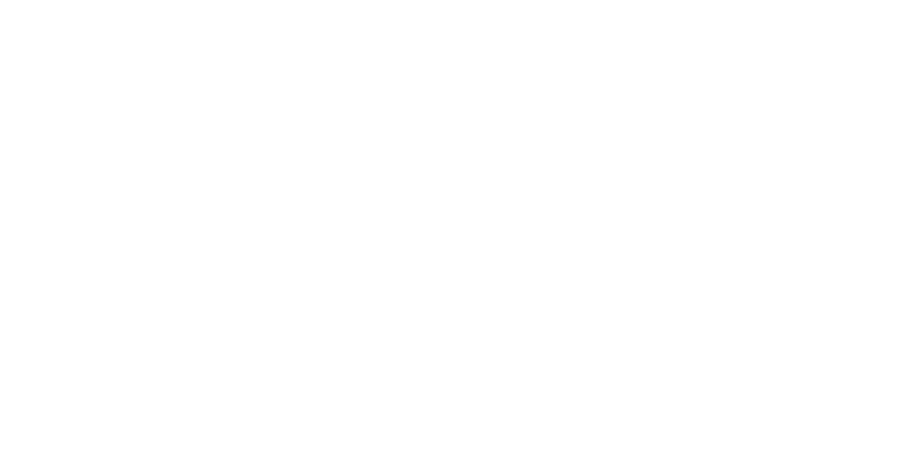
select select "**********"
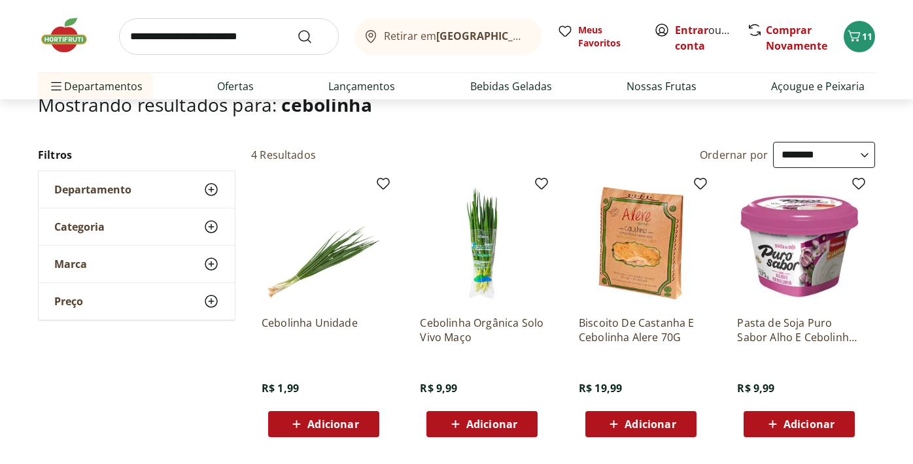
scroll to position [122, 0]
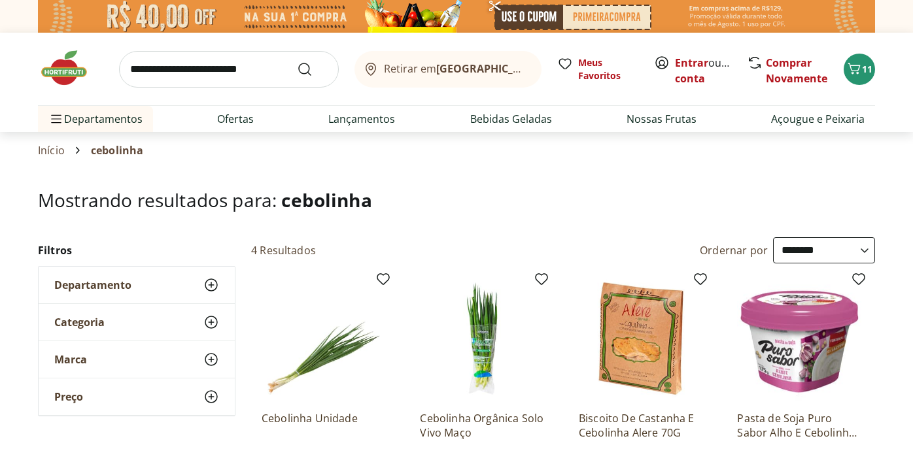
select select "**********"
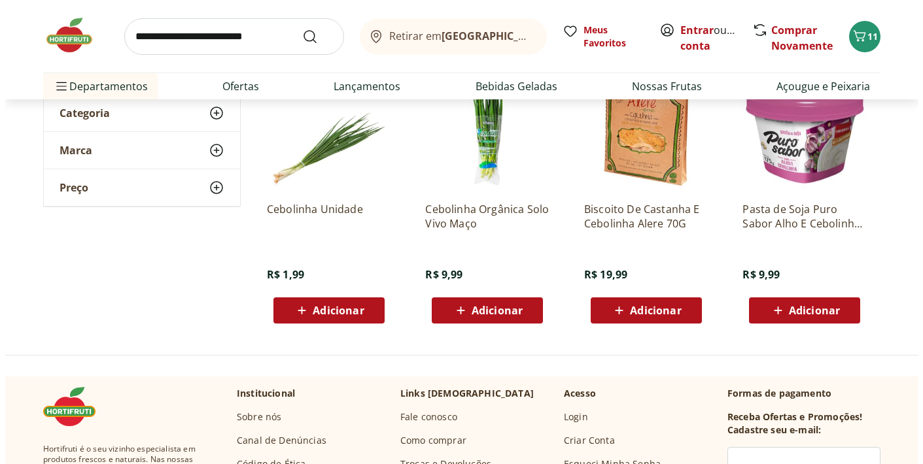
scroll to position [166, 0]
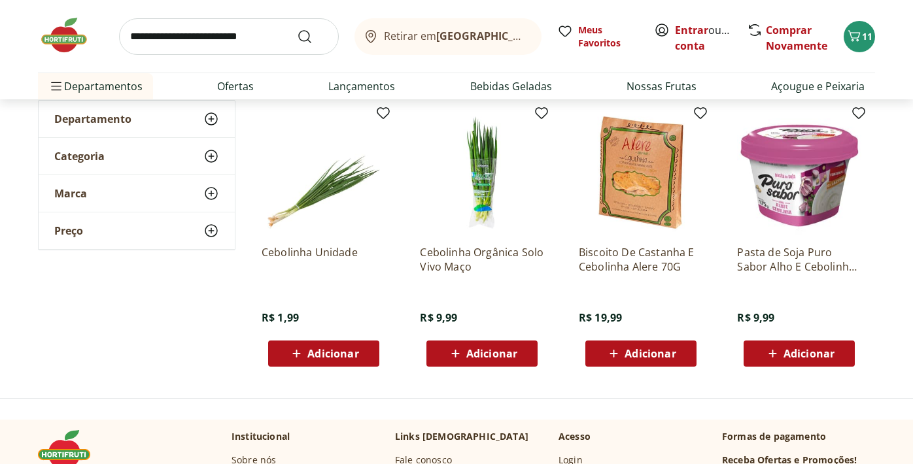
click at [321, 352] on span "Adicionar" at bounding box center [332, 354] width 51 height 10
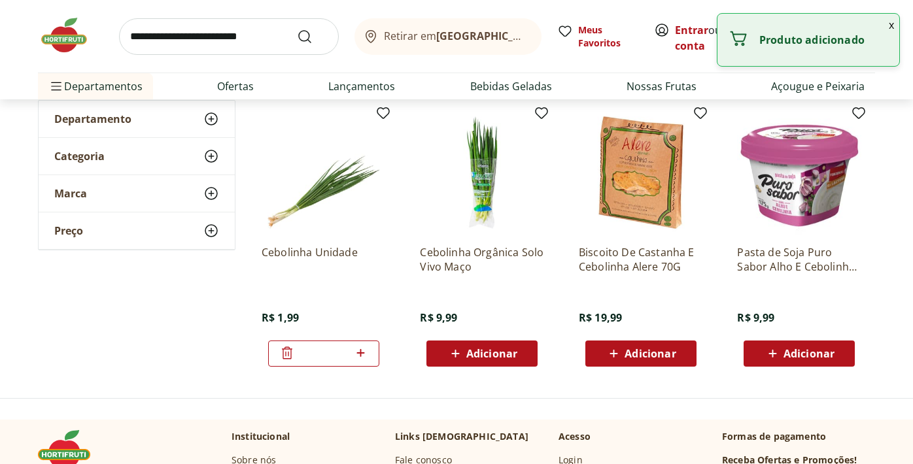
click at [362, 351] on icon at bounding box center [361, 353] width 16 height 16
click at [364, 353] on icon at bounding box center [361, 353] width 16 height 16
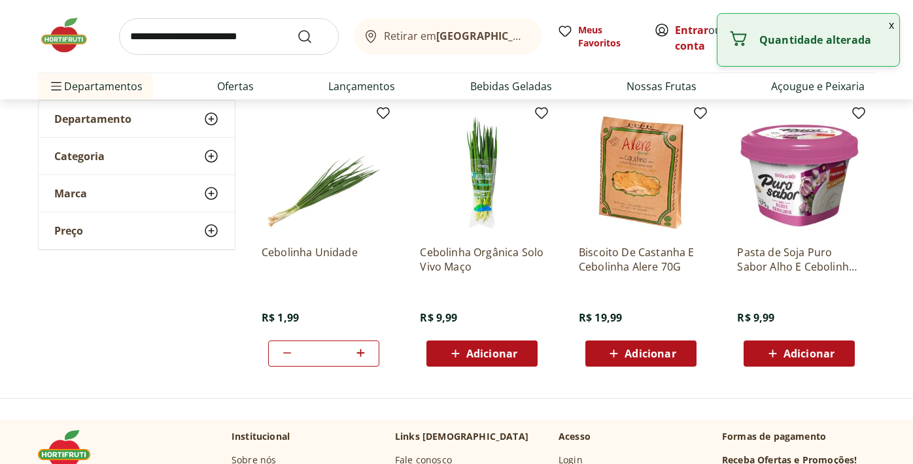
click at [364, 353] on icon at bounding box center [361, 353] width 16 height 16
type input "*"
click at [896, 27] on button "x" at bounding box center [892, 25] width 16 height 22
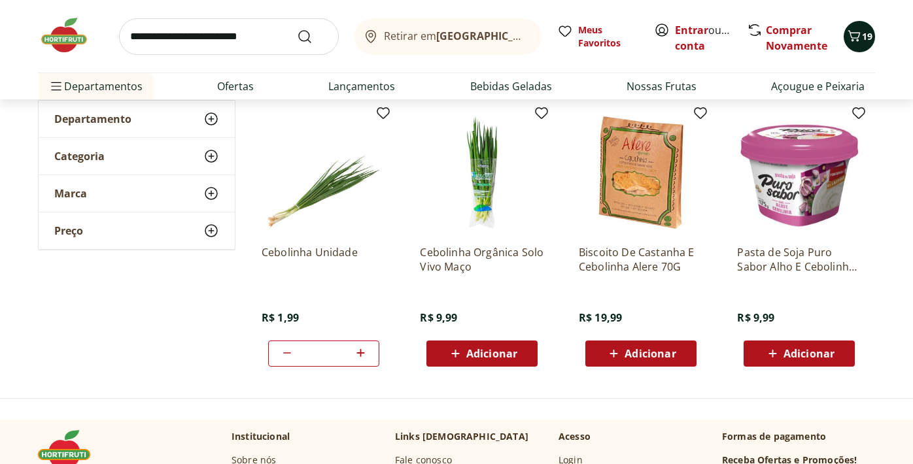
click at [851, 39] on icon "Carrinho" at bounding box center [854, 36] width 16 height 16
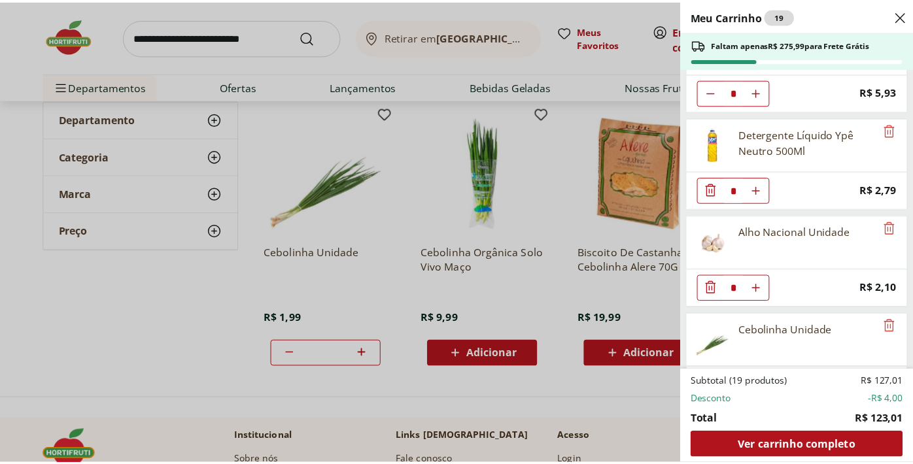
scroll to position [684, 0]
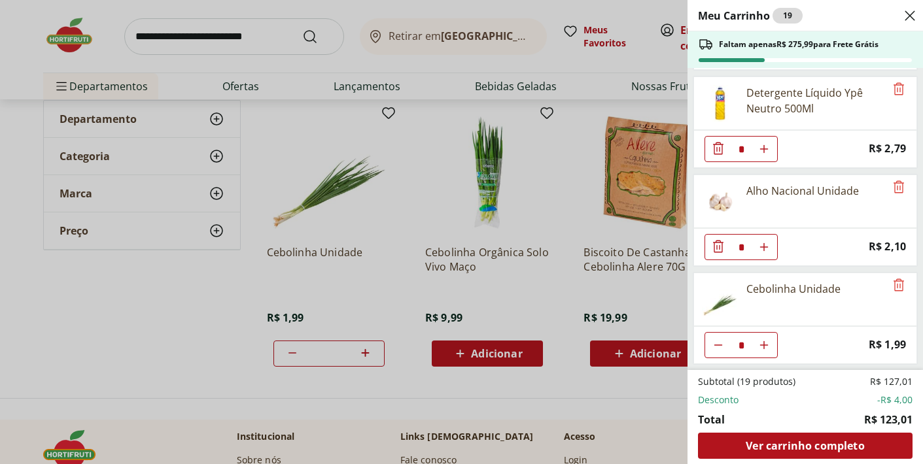
click at [409, 200] on div "Meu Carrinho 19 Faltam apenas R$ 275,99 para Frete Grátis Café Premium Torrado …" at bounding box center [461, 232] width 923 height 464
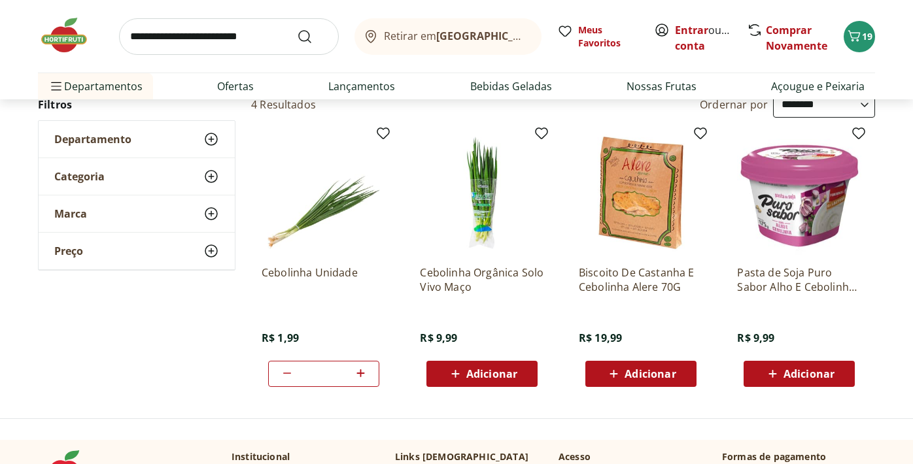
scroll to position [145, 0]
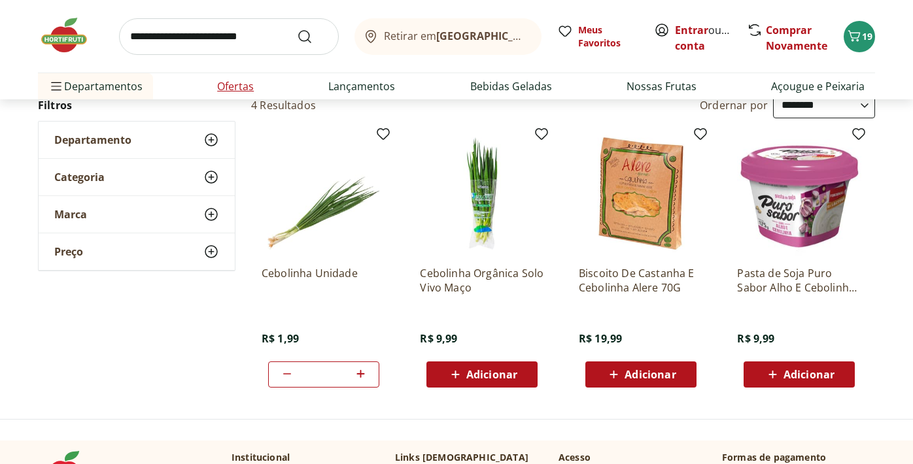
click at [245, 86] on link "Ofertas" at bounding box center [235, 86] width 37 height 16
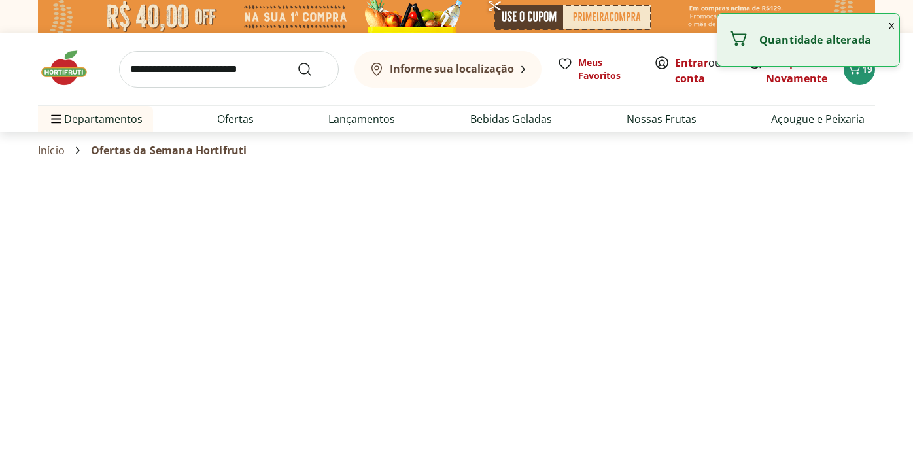
select select "**********"
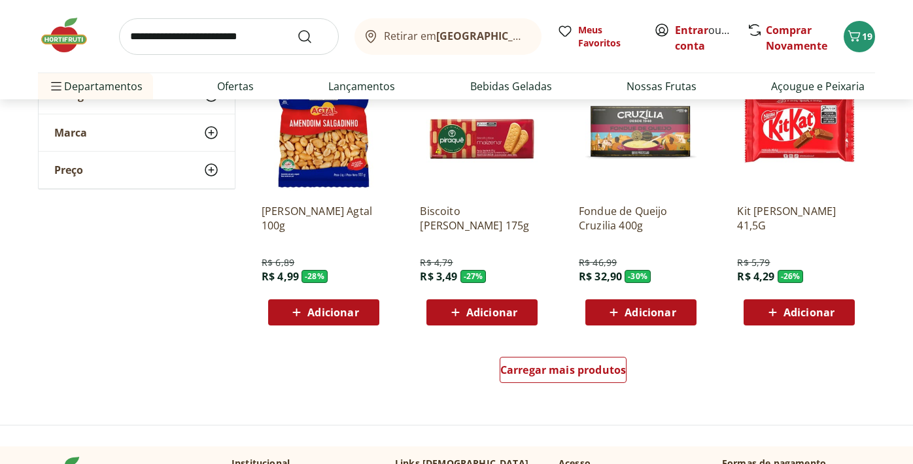
scroll to position [758, 0]
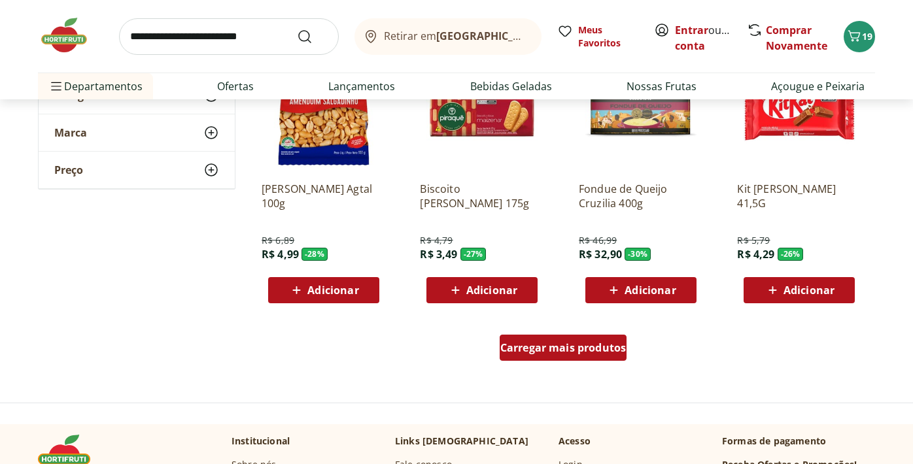
click at [523, 347] on span "Carregar mais produtos" at bounding box center [563, 348] width 126 height 10
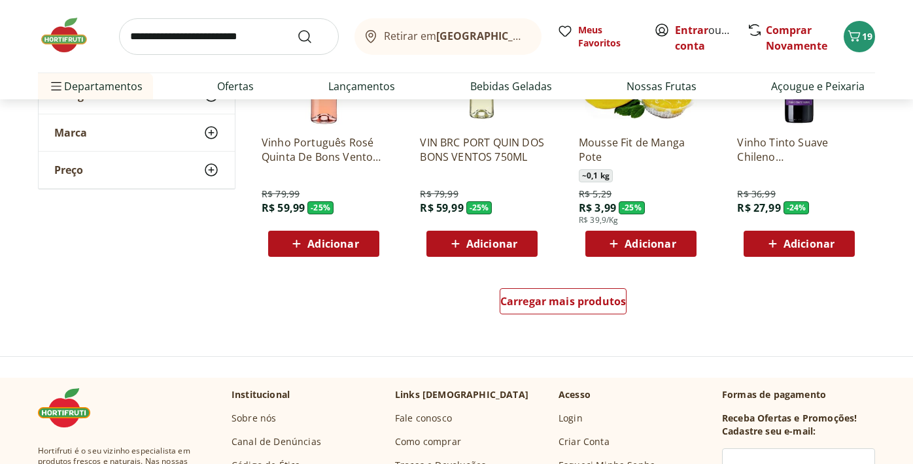
scroll to position [1677, 0]
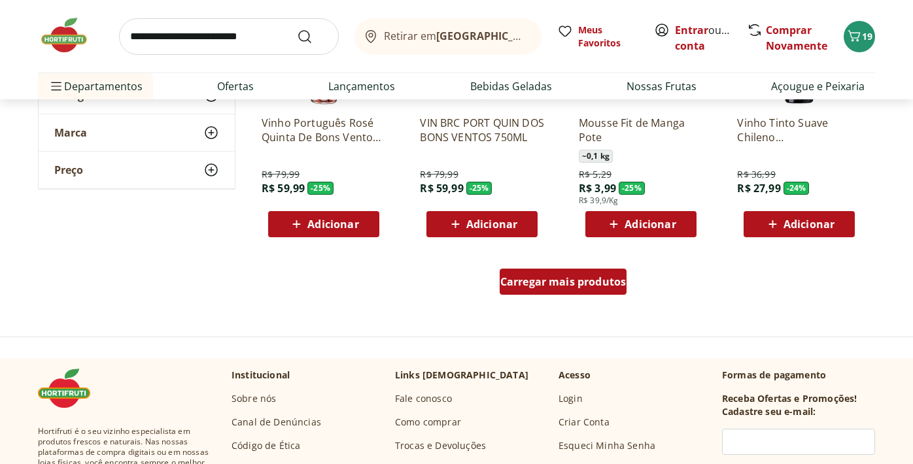
click at [565, 283] on span "Carregar mais produtos" at bounding box center [563, 282] width 126 height 10
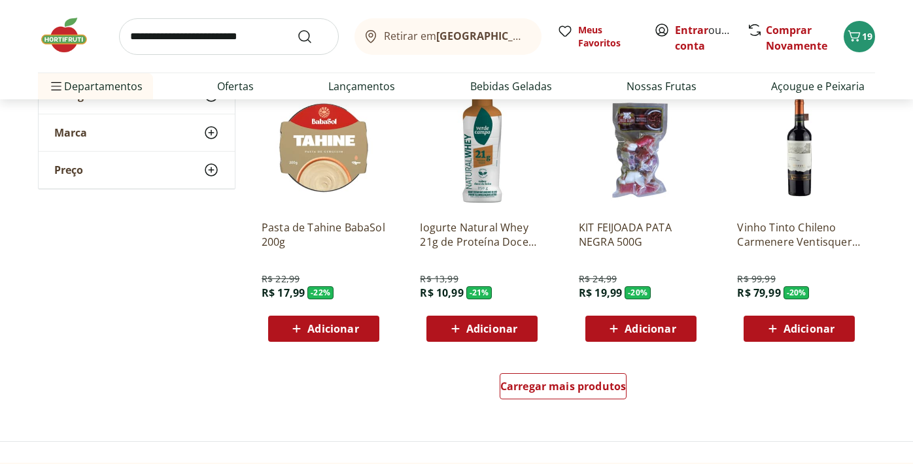
scroll to position [2423, 0]
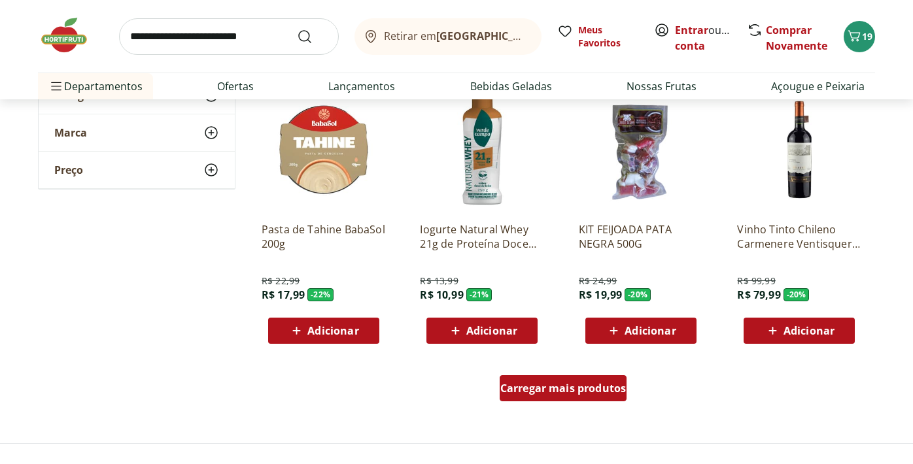
click at [578, 385] on span "Carregar mais produtos" at bounding box center [563, 388] width 126 height 10
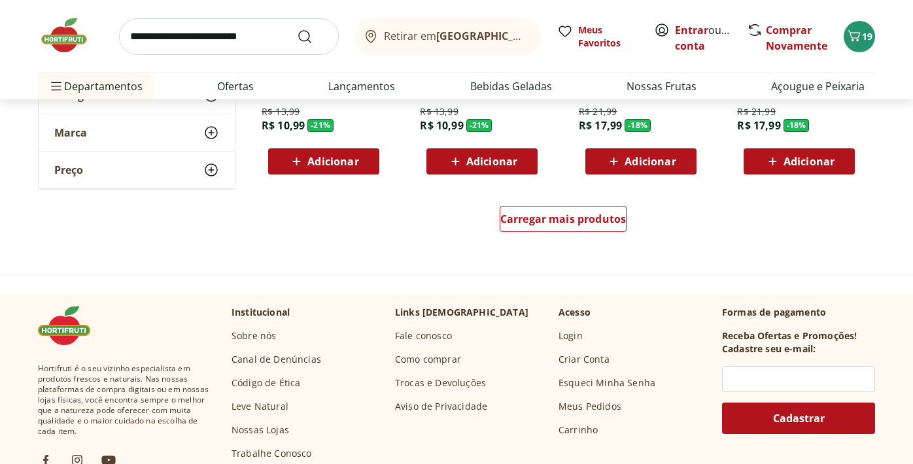
scroll to position [3471, 0]
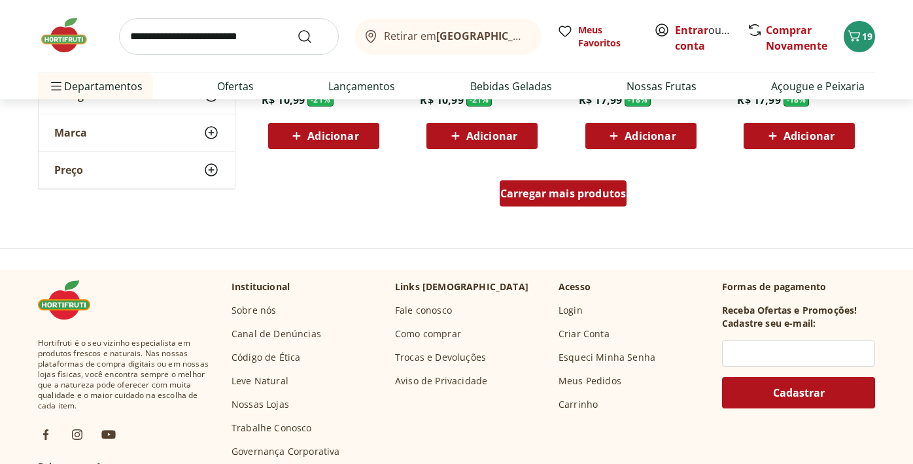
click at [561, 194] on span "Carregar mais produtos" at bounding box center [563, 193] width 126 height 10
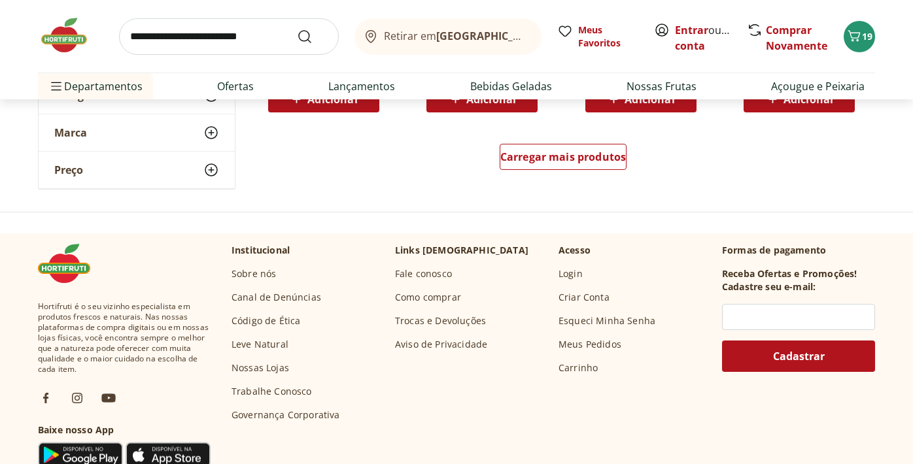
scroll to position [4355, 0]
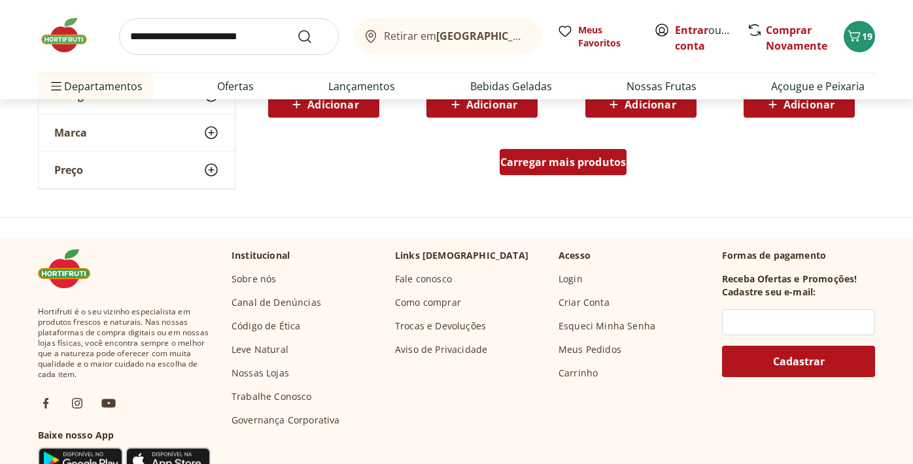
click at [552, 162] on span "Carregar mais produtos" at bounding box center [563, 162] width 126 height 10
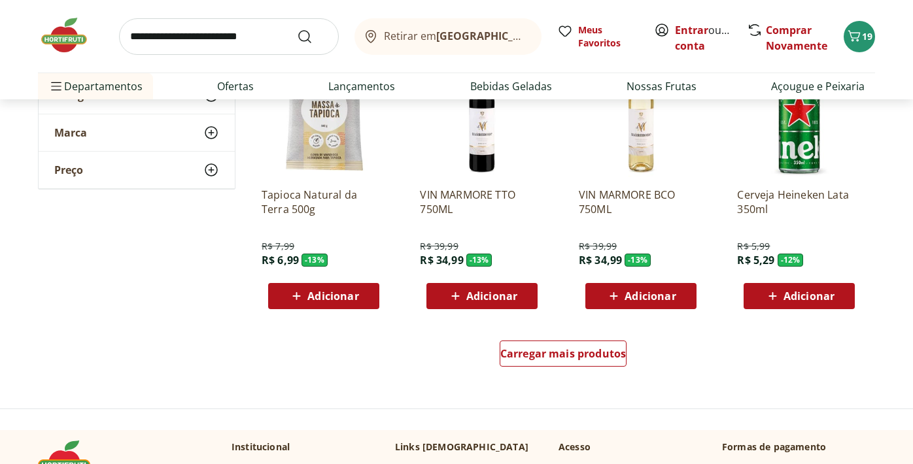
scroll to position [5010, 0]
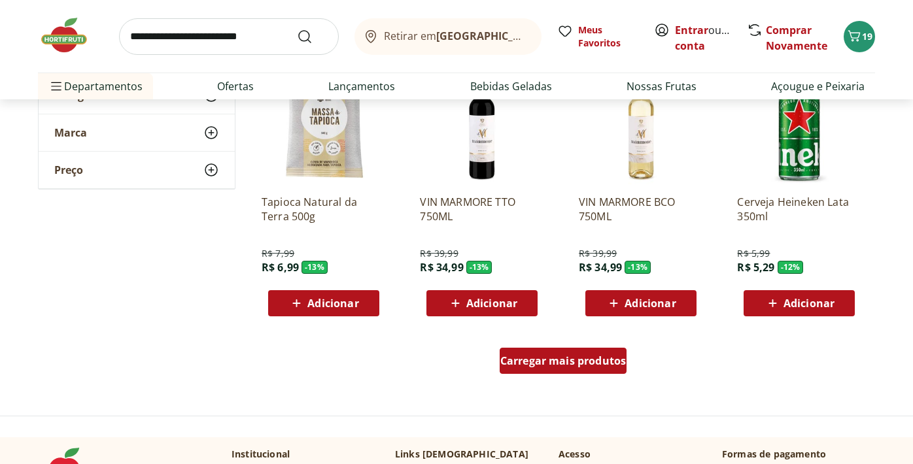
click at [563, 358] on span "Carregar mais produtos" at bounding box center [563, 361] width 126 height 10
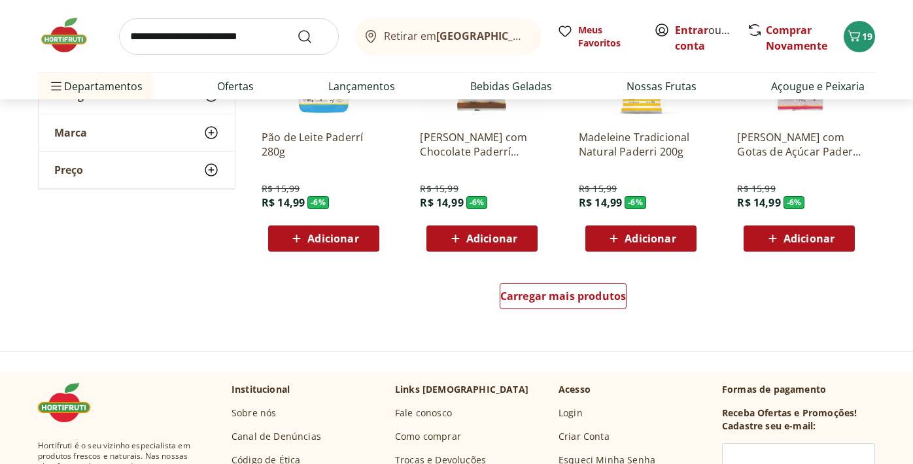
scroll to position [5935, 0]
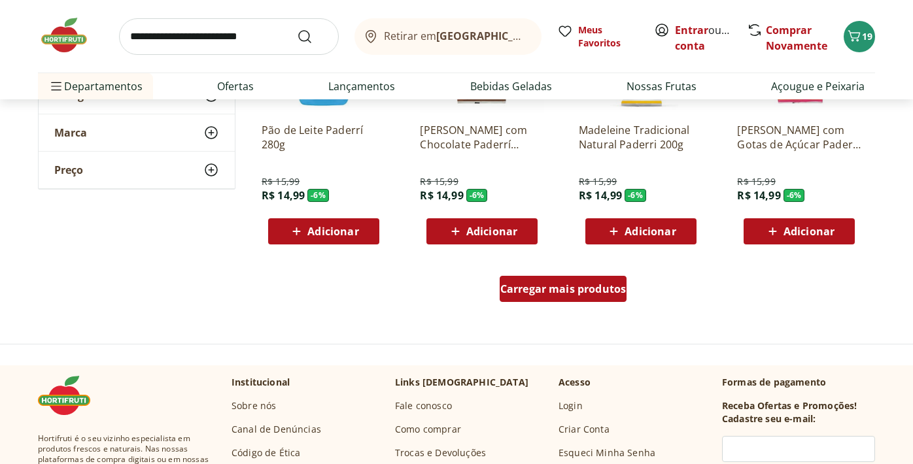
click at [551, 297] on div "Carregar mais produtos" at bounding box center [564, 289] width 128 height 26
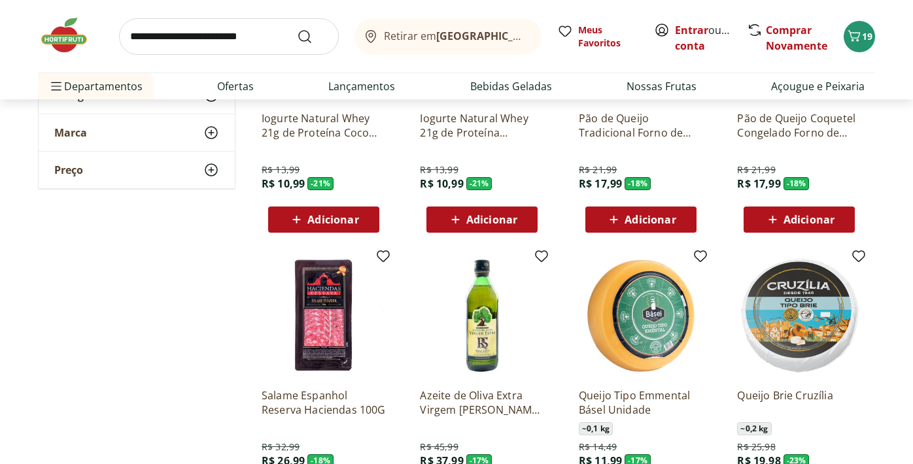
scroll to position [3386, 0]
